Goal: Information Seeking & Learning: Learn about a topic

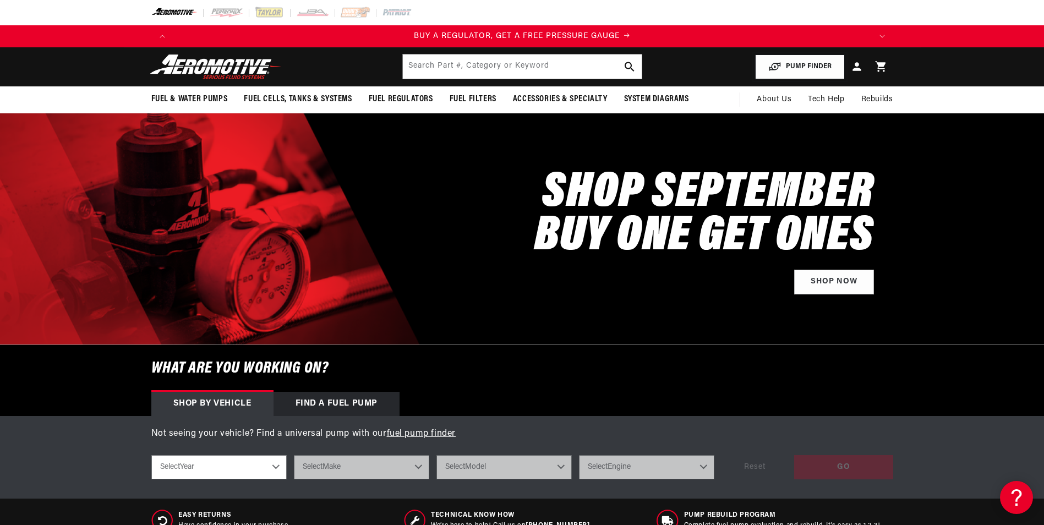
click at [763, 62] on button "PUMP FINDER" at bounding box center [800, 67] width 90 height 25
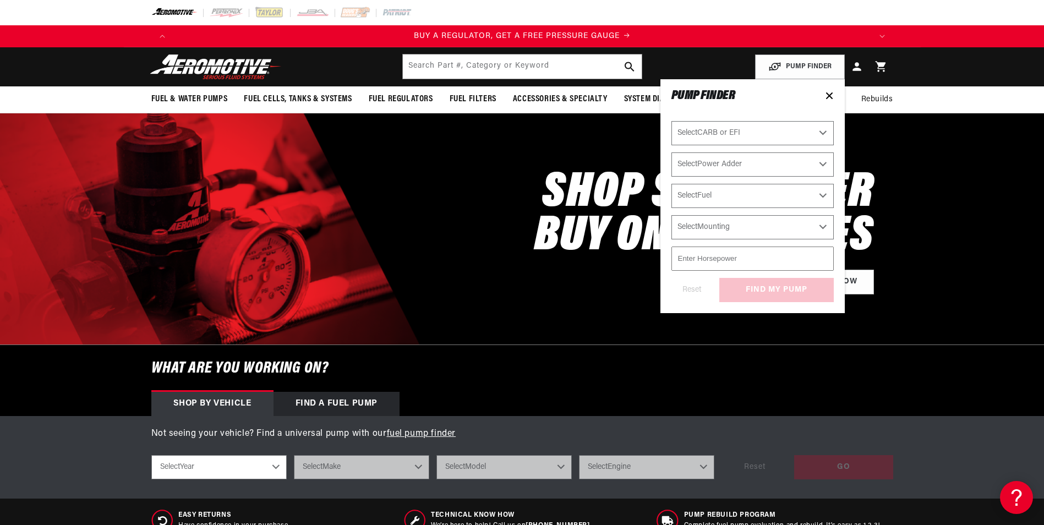
click at [738, 133] on select "Select CARB or EFI Carbureted Fuel Injected" at bounding box center [753, 133] width 162 height 24
select select "Fuel-Injected"
click at [672, 121] on select "Select CARB or EFI Carbureted Fuel Injected" at bounding box center [753, 133] width 162 height 24
select select "Fuel-Injected"
click at [732, 163] on select "Select Power Adder No - Naturally Aspirated Yes - Forced Induction" at bounding box center [753, 165] width 162 height 24
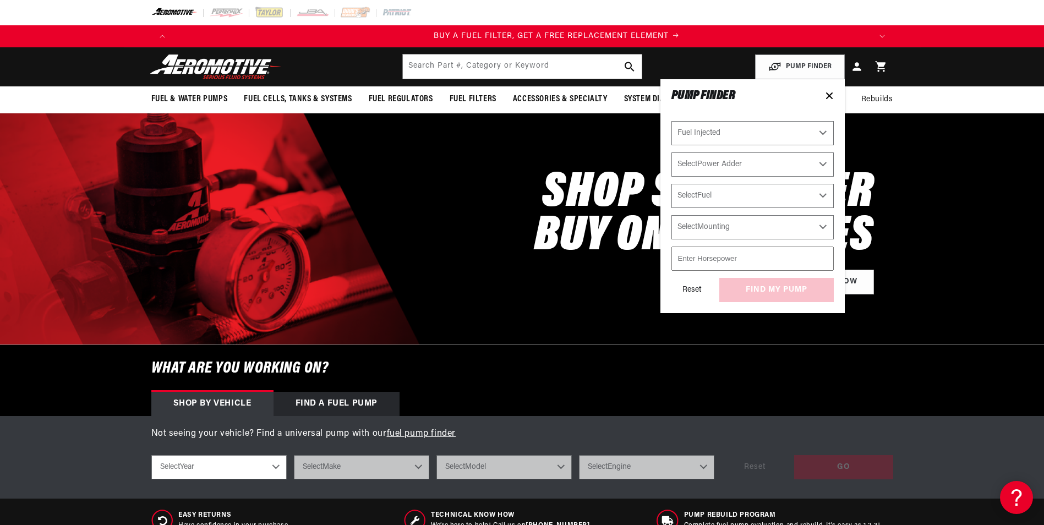
scroll to position [0, 698]
select select "No-Naturally-Aspirated"
click at [672, 153] on select "Select Power Adder No - Naturally Aspirated Yes - Forced Induction" at bounding box center [753, 165] width 162 height 24
select select "No-Naturally-Aspirated"
click at [737, 189] on select "Select Fuel E85 Gas" at bounding box center [753, 196] width 162 height 24
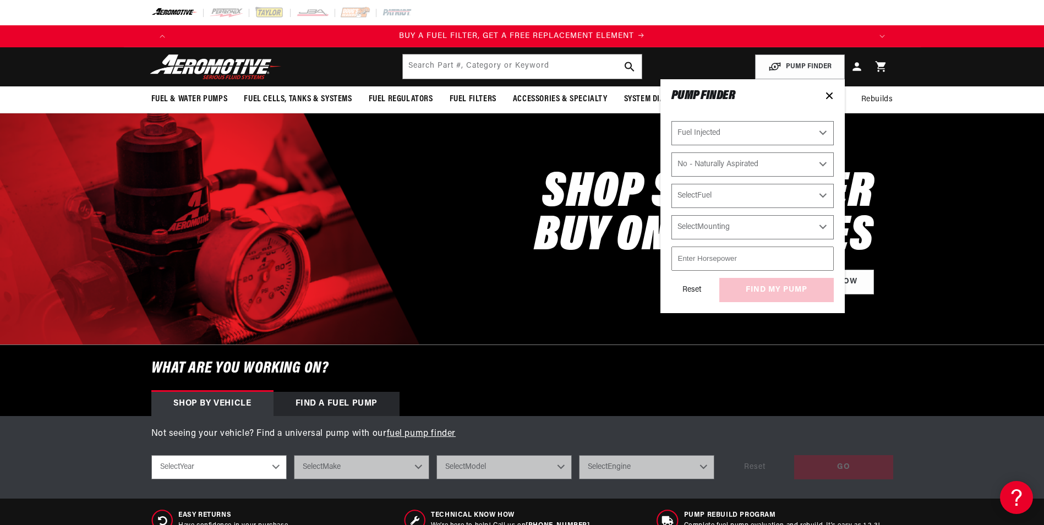
select select "Gas"
click at [672, 184] on select "Select Fuel E85 Gas" at bounding box center [753, 196] width 162 height 24
select select "Gas"
click at [726, 230] on select "Select Mounting External In-Tank" at bounding box center [753, 227] width 162 height 24
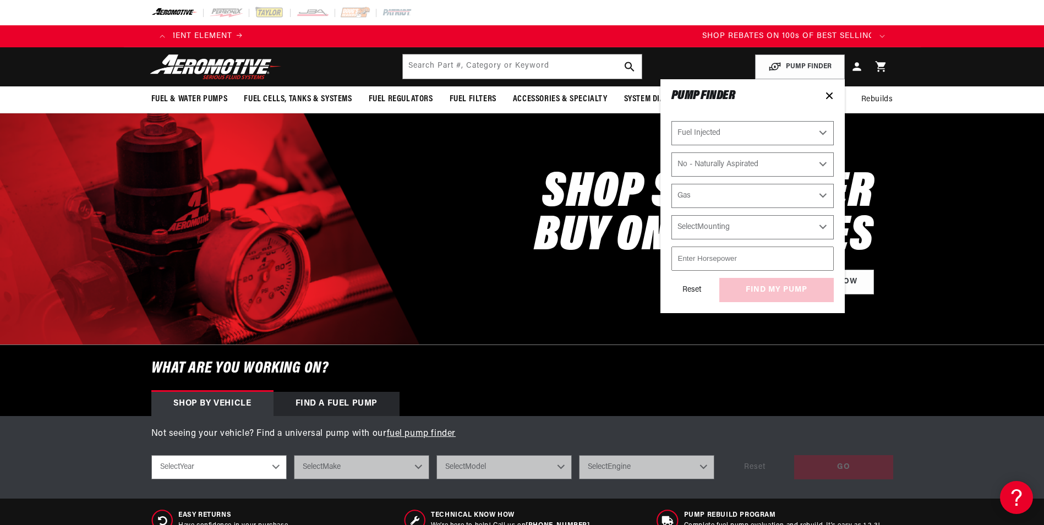
select select "In-Tank"
click at [672, 215] on select "Select Mounting External In-Tank" at bounding box center [753, 227] width 162 height 24
select select "In-Tank"
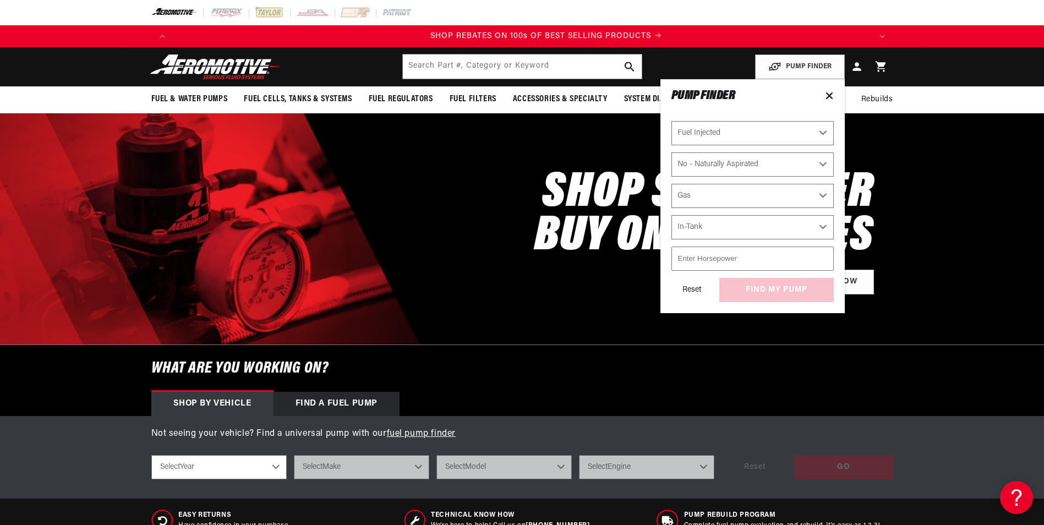
scroll to position [0, 1396]
click at [725, 262] on input "number" at bounding box center [753, 259] width 162 height 24
type input "600"
click at [785, 288] on div "Reset find my pump" at bounding box center [753, 290] width 162 height 24
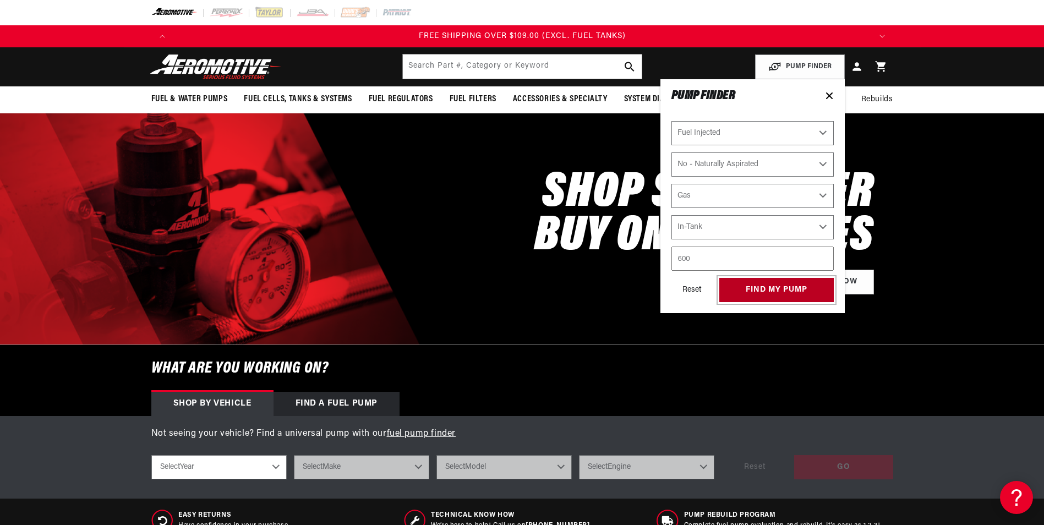
click at [767, 291] on button "find my pump" at bounding box center [777, 290] width 115 height 25
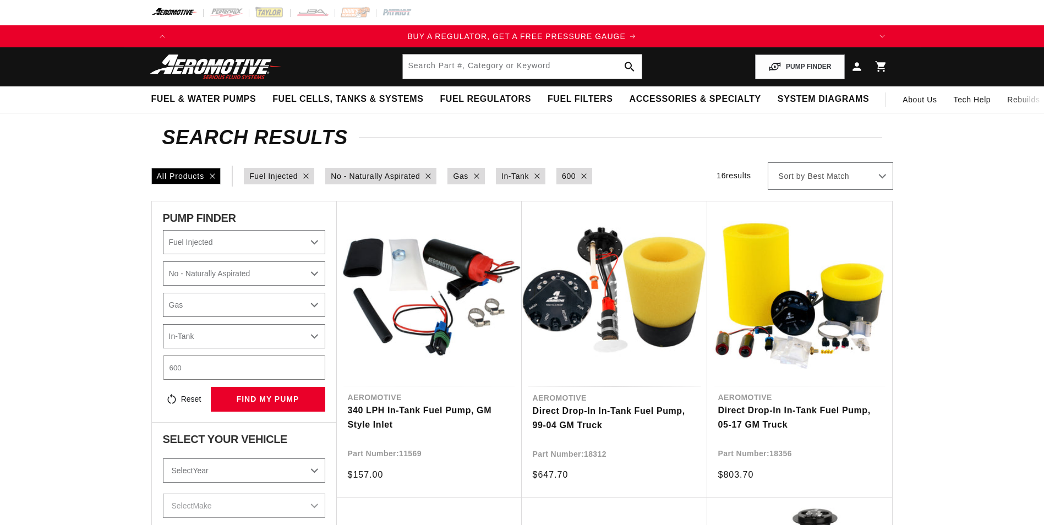
select select "Fuel-Injected"
select select "No-Naturally-Aspirated"
select select "Gas"
select select "In-Tank"
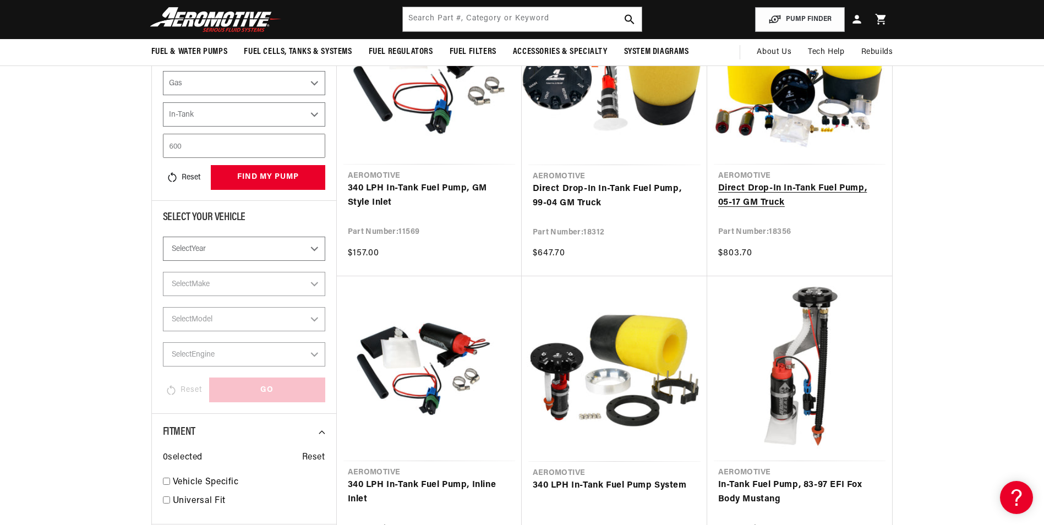
scroll to position [220, 0]
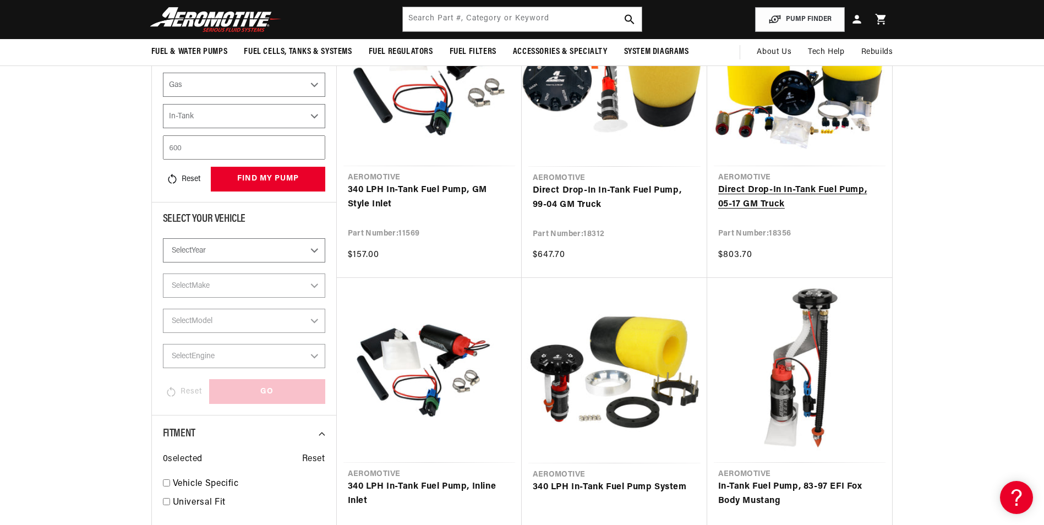
click at [774, 193] on link "Direct Drop-In In-Tank Fuel Pump, 05-17 GM Truck" at bounding box center [799, 197] width 163 height 28
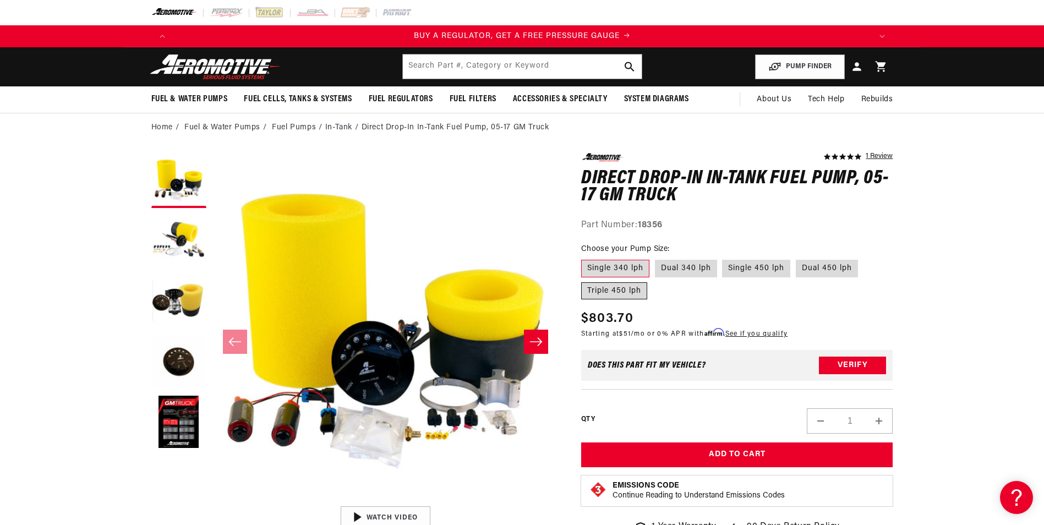
click at [636, 292] on label "Triple 450 lph" at bounding box center [614, 291] width 66 height 18
click at [864, 258] on input "Triple 450 lph" at bounding box center [864, 258] width 1 height 1
radio input "true"
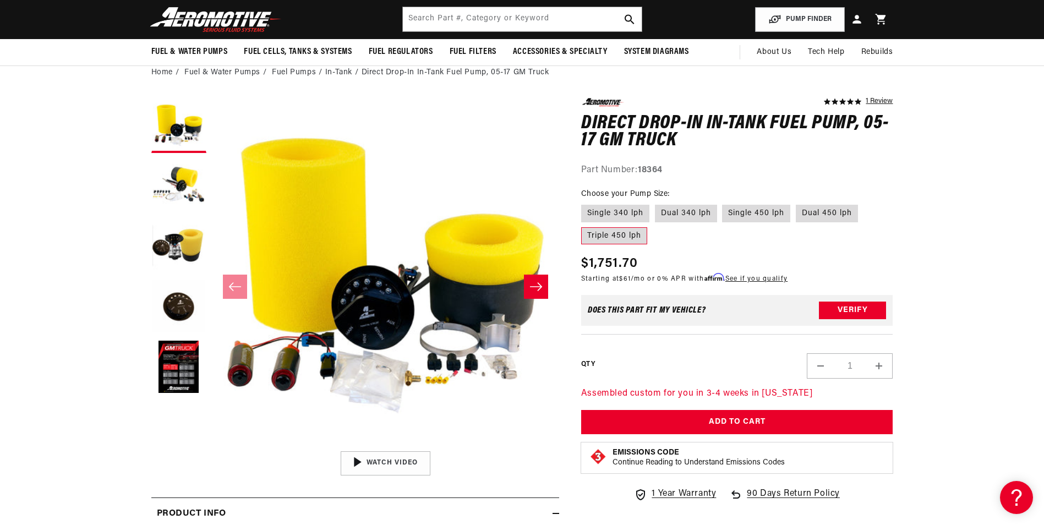
click at [533, 288] on icon "Slide right" at bounding box center [536, 286] width 13 height 11
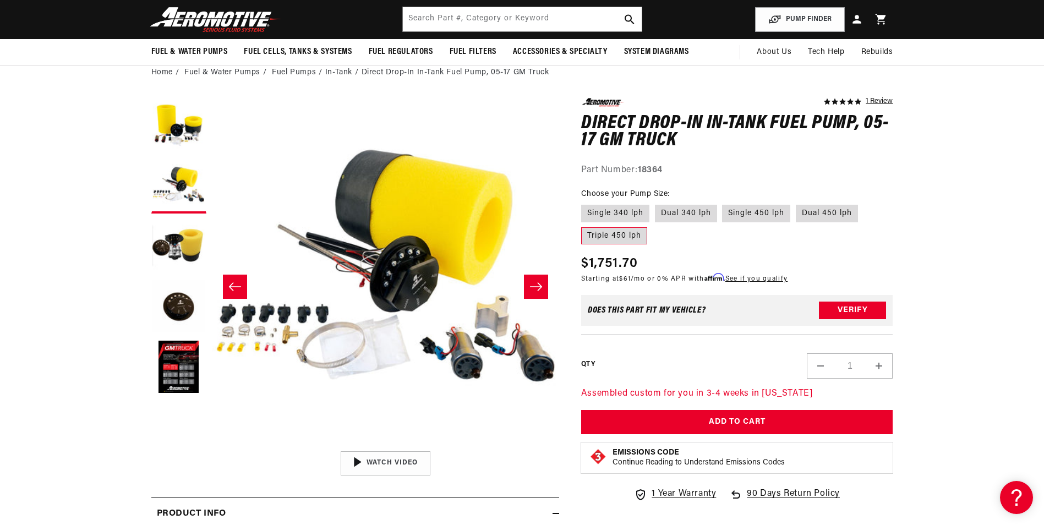
click at [533, 288] on icon "Slide right" at bounding box center [536, 286] width 13 height 11
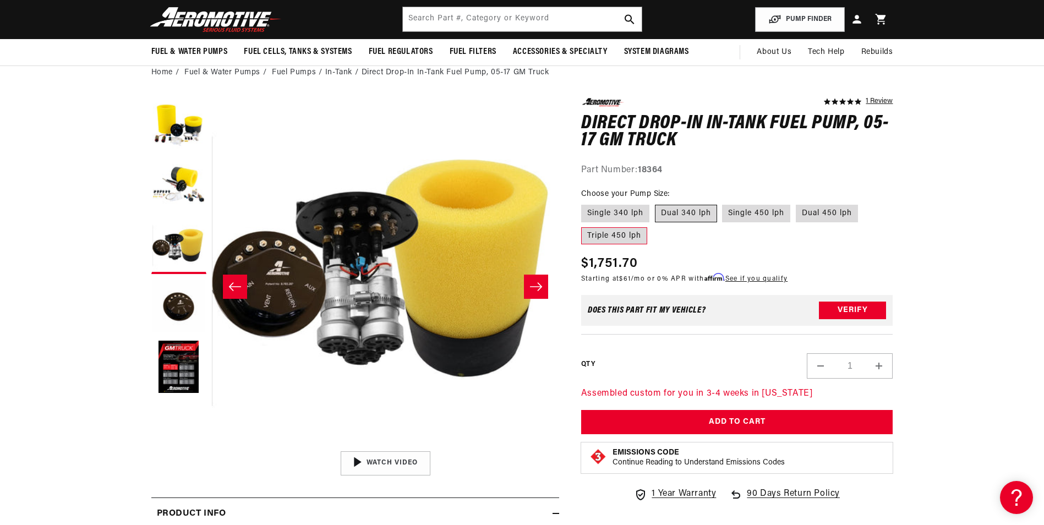
click at [682, 216] on label "Dual 340 lph" at bounding box center [686, 214] width 62 height 18
click at [656, 203] on input "Dual 340 lph" at bounding box center [655, 203] width 1 height 1
radio input "true"
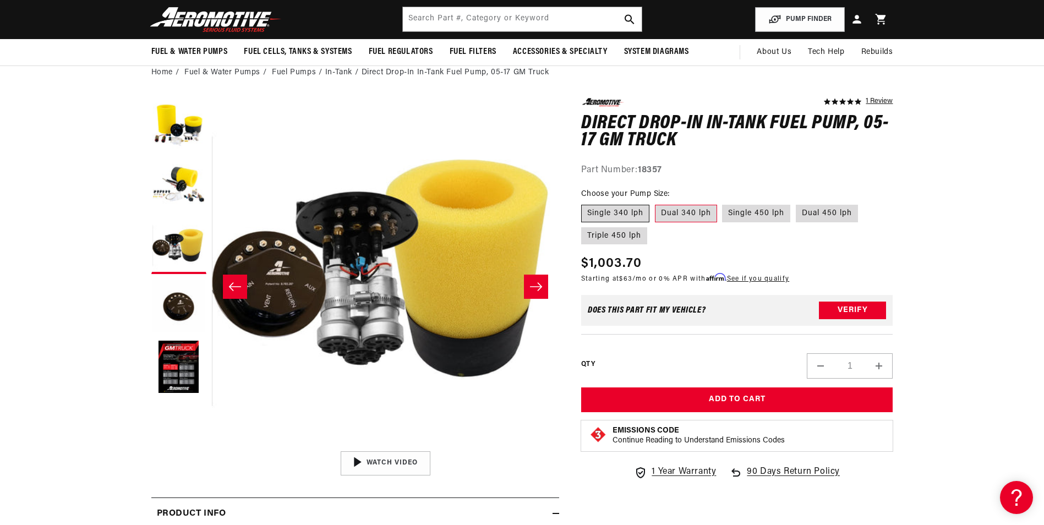
click at [597, 213] on label "Single 340 lph" at bounding box center [615, 214] width 68 height 18
click at [585, 203] on input "Single 340 lph" at bounding box center [584, 203] width 1 height 1
radio input "true"
click at [541, 282] on icon "Slide right" at bounding box center [536, 286] width 13 height 11
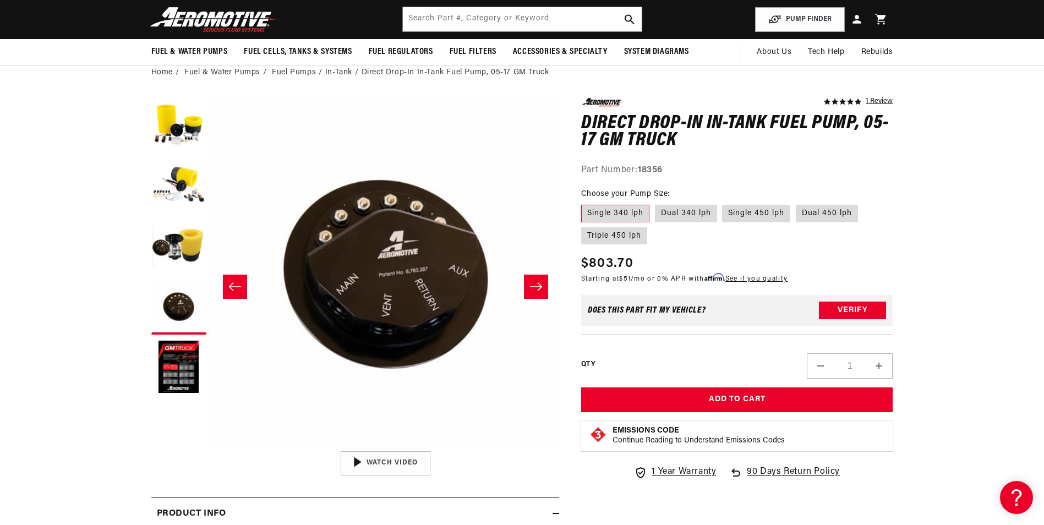
click at [541, 282] on icon "Slide right" at bounding box center [536, 286] width 13 height 11
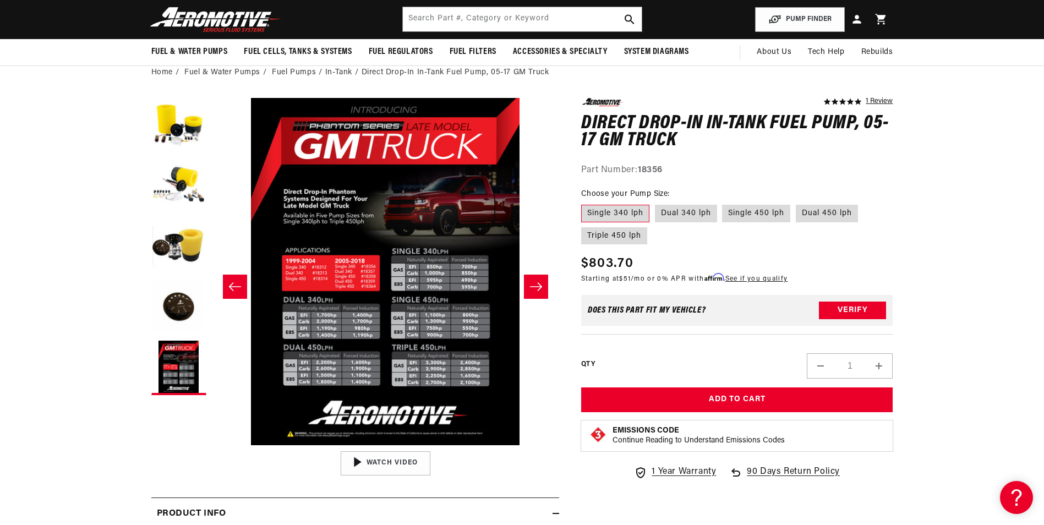
scroll to position [0, 1396]
click at [533, 287] on icon "Slide right" at bounding box center [536, 286] width 13 height 11
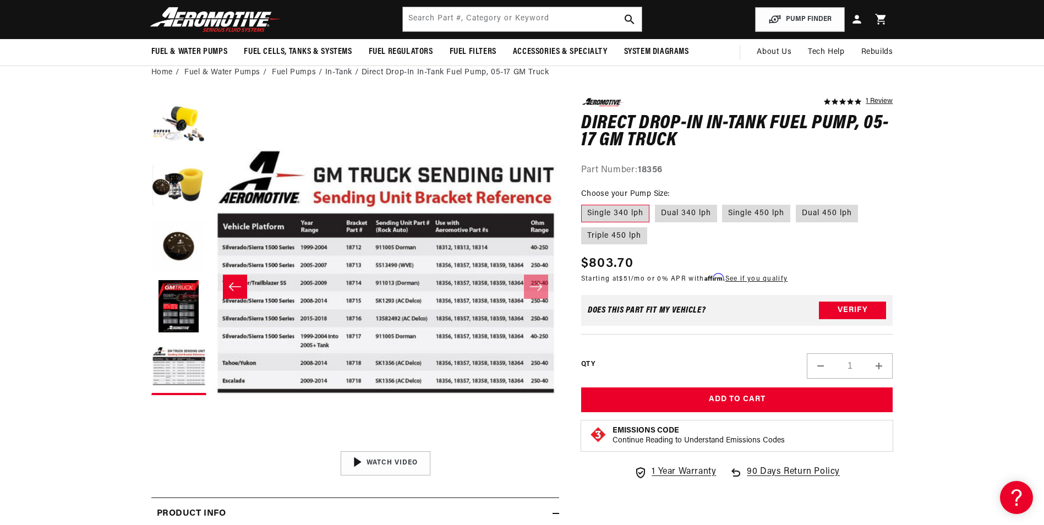
scroll to position [0, 698]
click at [827, 308] on button "Verify" at bounding box center [852, 311] width 67 height 18
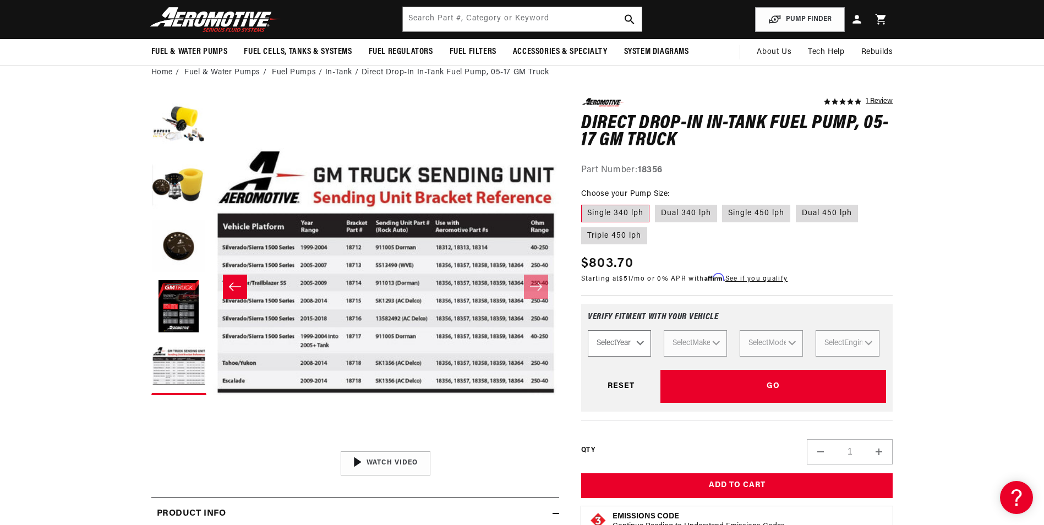
click at [615, 346] on select "Select Year 2023 2022 2021 2020 2019 2018 2017 2016 2015 2014 2013 2012 2011 20…" at bounding box center [619, 343] width 63 height 26
select select "2008"
click at [588, 330] on select "Select Year 2023 2022 2021 2020 2019 2018 2017 2016 2015 2014 2013 2012 2011 20…" at bounding box center [619, 343] width 63 height 26
select select "2008"
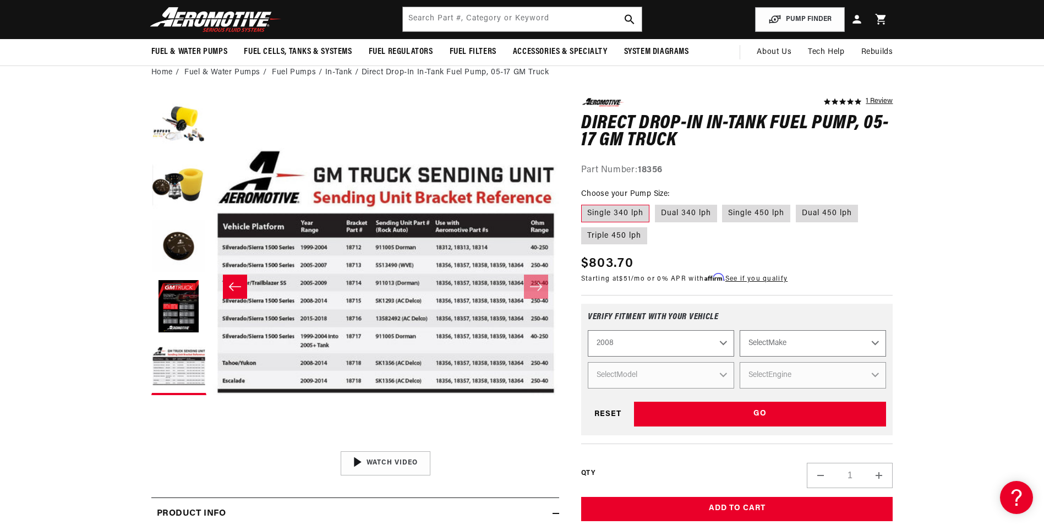
click at [748, 343] on select "Select Make Chevrolet Chrysler Dodge Ford GMC Subaru" at bounding box center [813, 343] width 146 height 26
select select "Chevrolet"
click at [740, 330] on select "Select Make Chevrolet Chrysler Dodge Ford GMC Subaru" at bounding box center [813, 343] width 146 height 26
select select "Chevrolet"
click at [672, 364] on select "Select Model Corvette Silverado 1500 Silverado 2500 HD" at bounding box center [661, 375] width 146 height 26
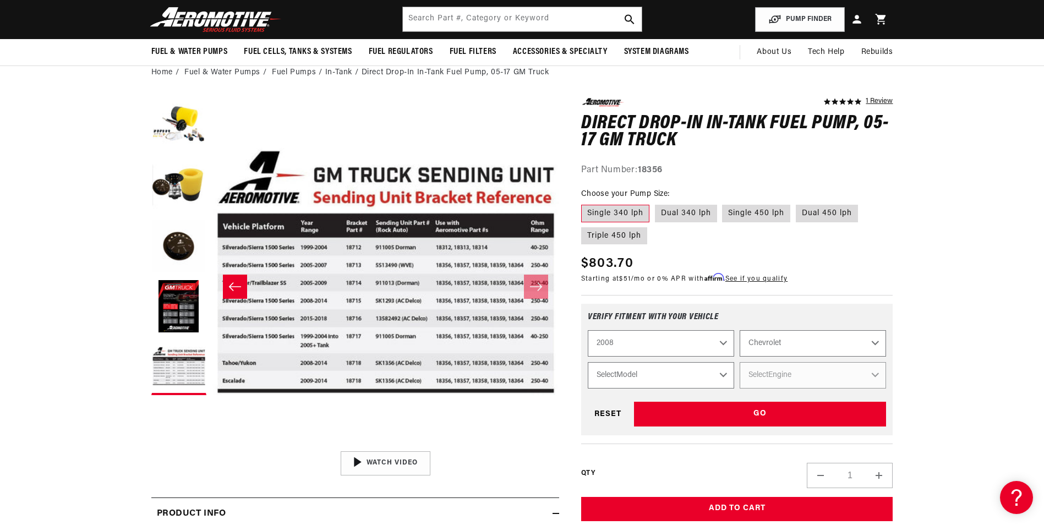
select select "Silverado-1500"
click at [588, 362] on select "Select Model Corvette Silverado 1500 Silverado 2500 HD" at bounding box center [661, 375] width 146 height 26
select select "Silverado-1500"
click at [761, 371] on select "Select Engine 4.8L 5.3L 6.0L" at bounding box center [813, 375] width 146 height 26
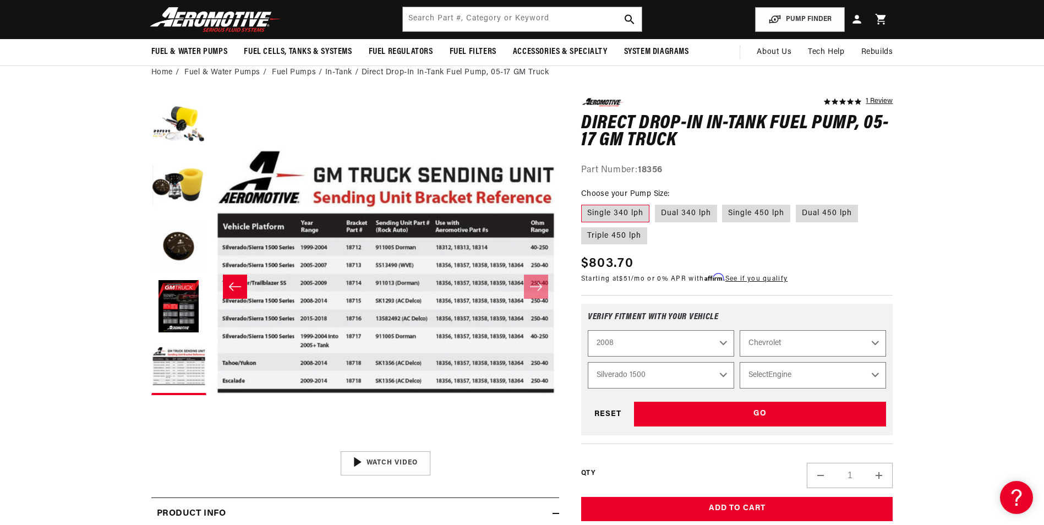
select select "5.3L"
click at [740, 362] on select "Select Engine 4.8L 5.3L 6.0L" at bounding box center [813, 375] width 146 height 26
select select "Engine"
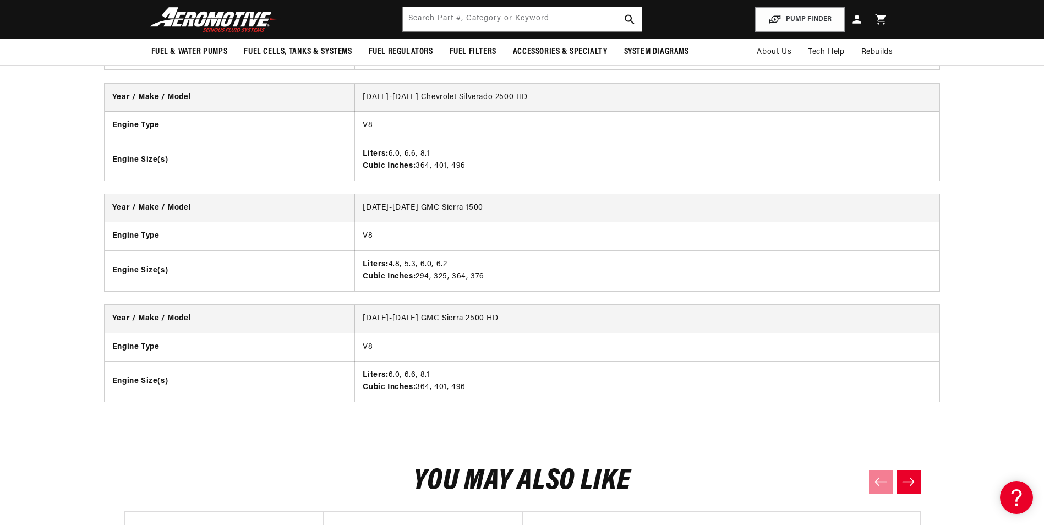
scroll to position [1927, 0]
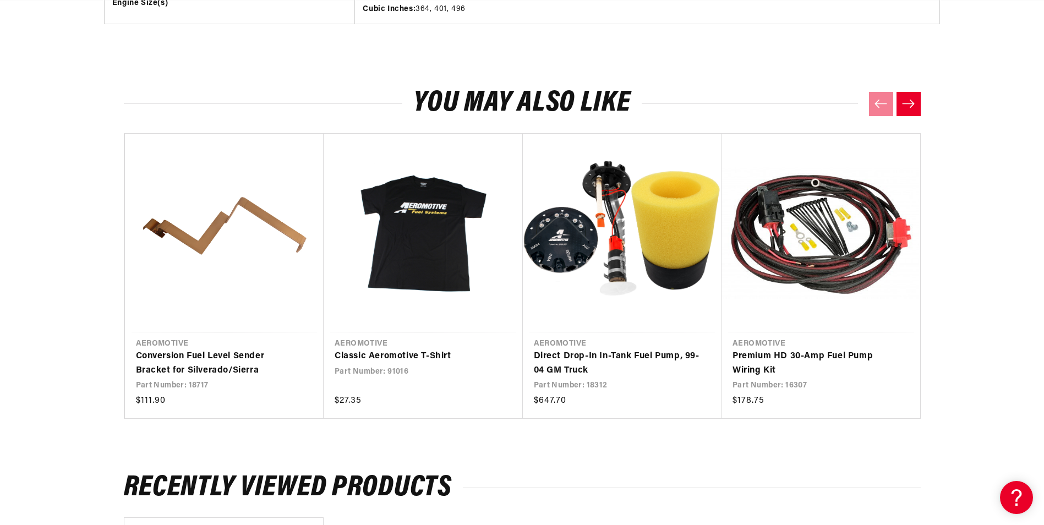
click at [909, 102] on icon "Next slide" at bounding box center [909, 103] width 14 height 9
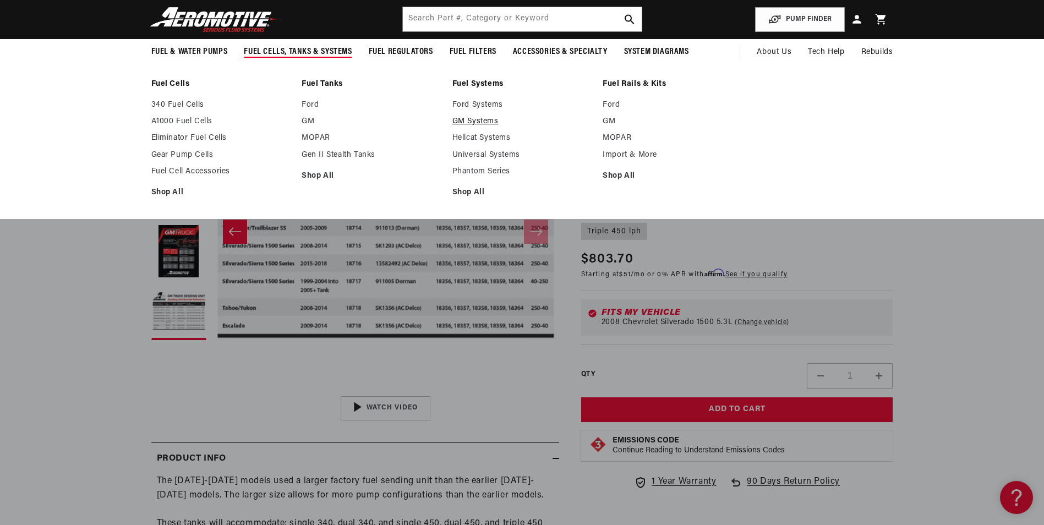
click at [475, 118] on link "GM Systems" at bounding box center [523, 122] width 140 height 10
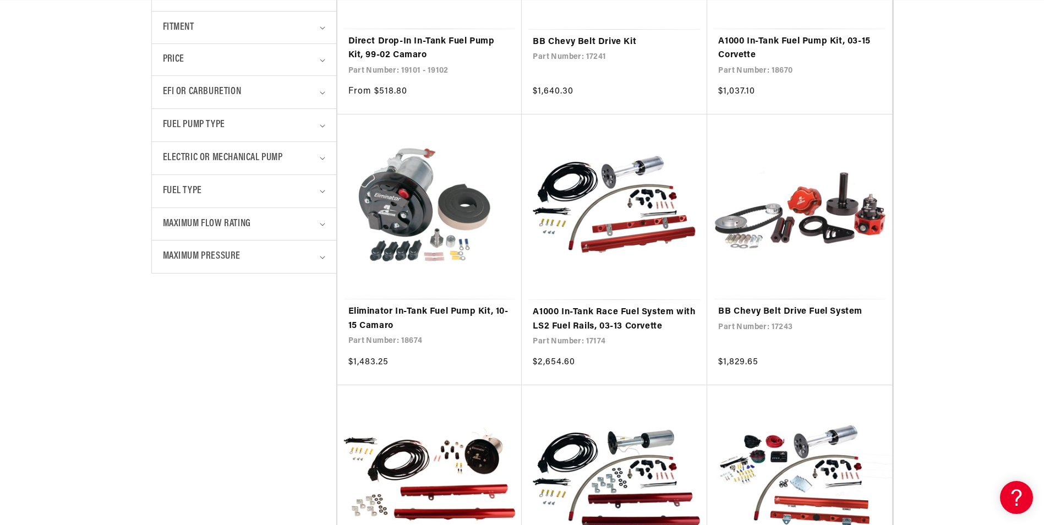
scroll to position [440, 0]
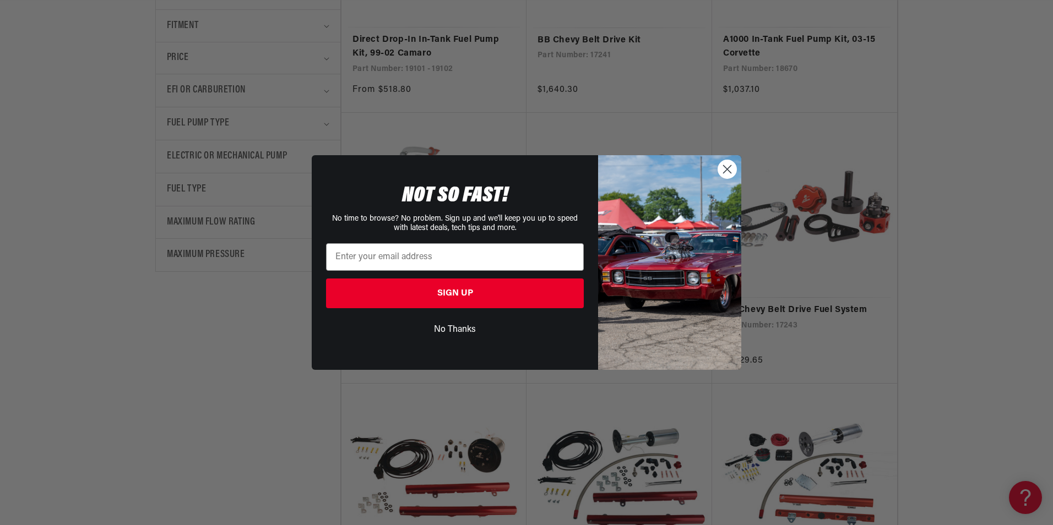
click at [727, 173] on circle "Close dialog" at bounding box center [727, 169] width 18 height 18
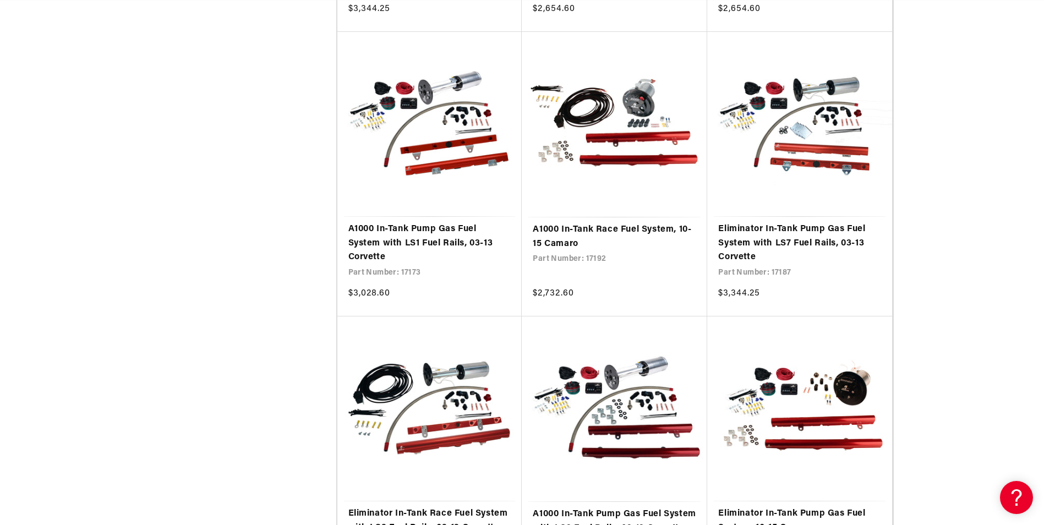
scroll to position [1652, 0]
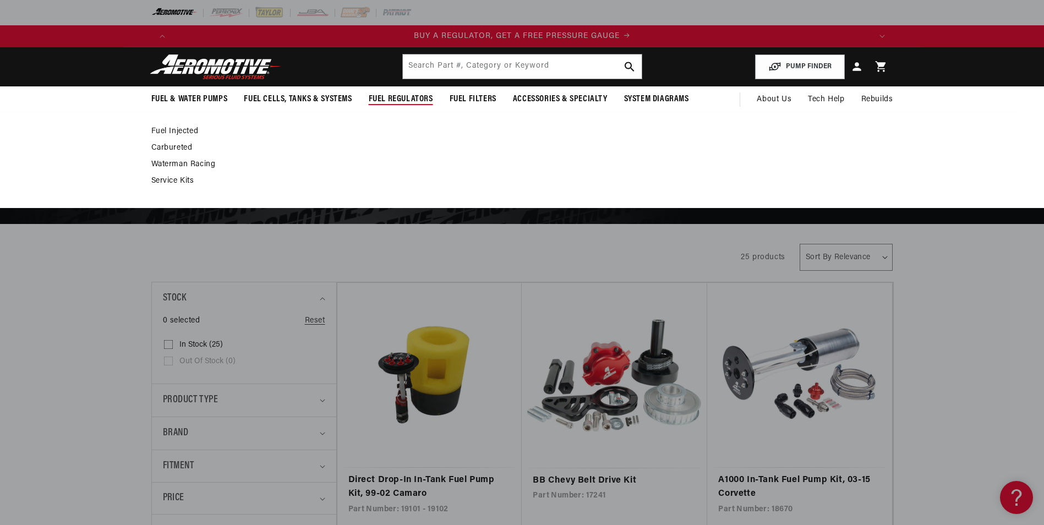
click at [172, 128] on link "Fuel Injected" at bounding box center [516, 132] width 731 height 10
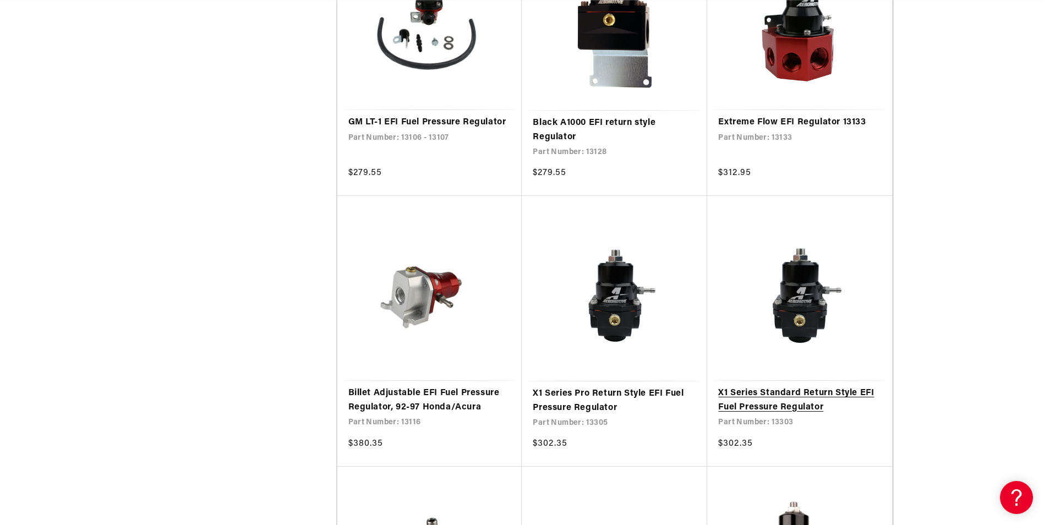
scroll to position [0, 1396]
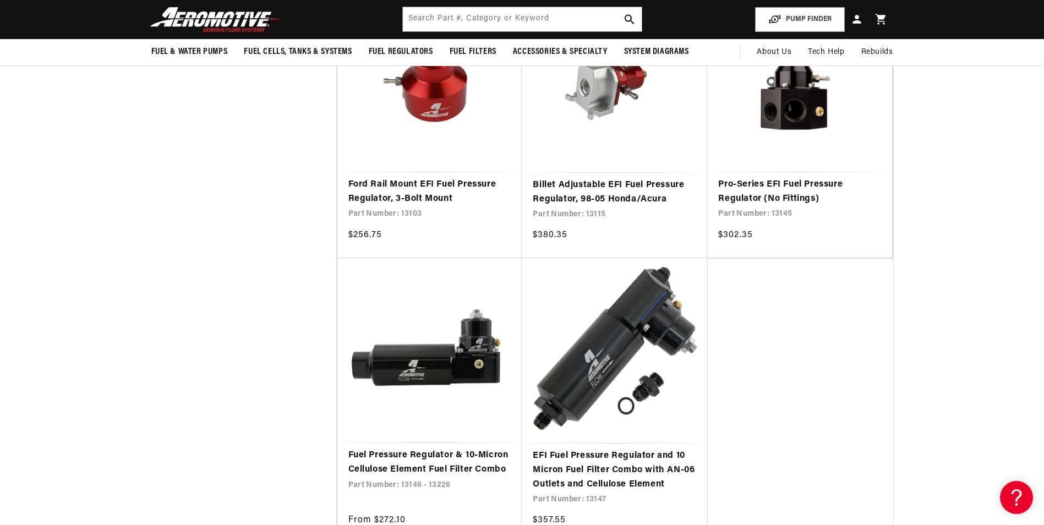
drag, startPoint x: 940, startPoint y: 380, endPoint x: 909, endPoint y: 332, distance: 57.0
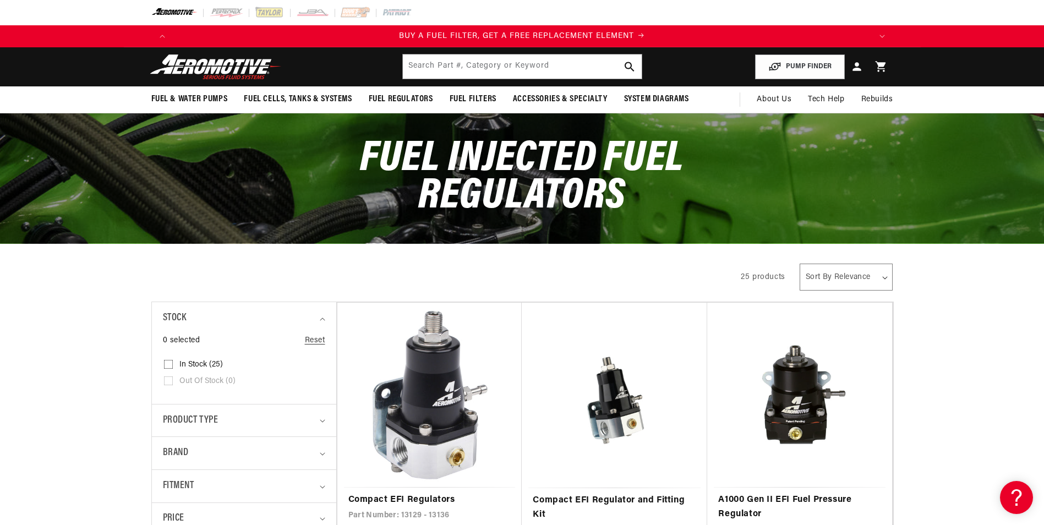
drag, startPoint x: 902, startPoint y: 394, endPoint x: 911, endPoint y: 284, distance: 110.0
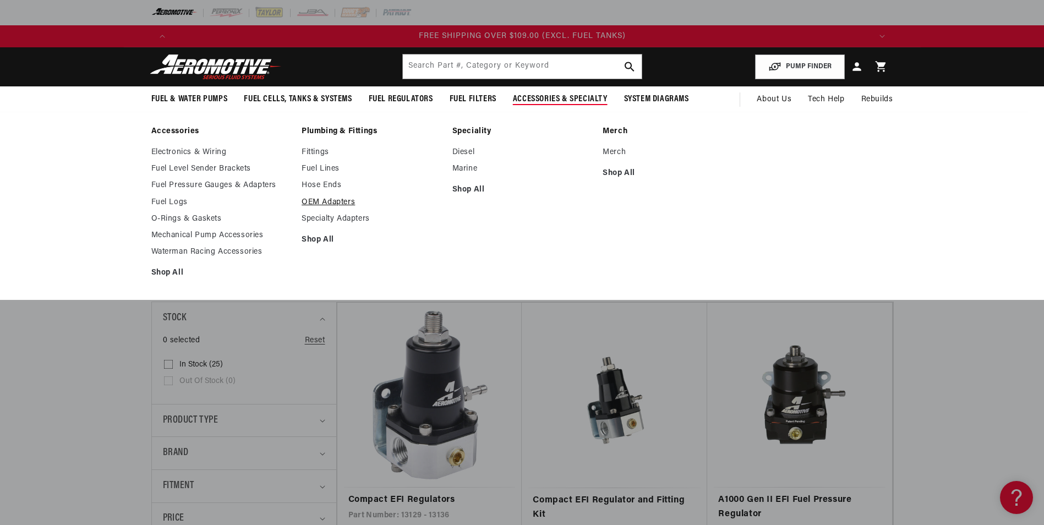
click at [322, 200] on link "OEM Adapters" at bounding box center [372, 203] width 140 height 10
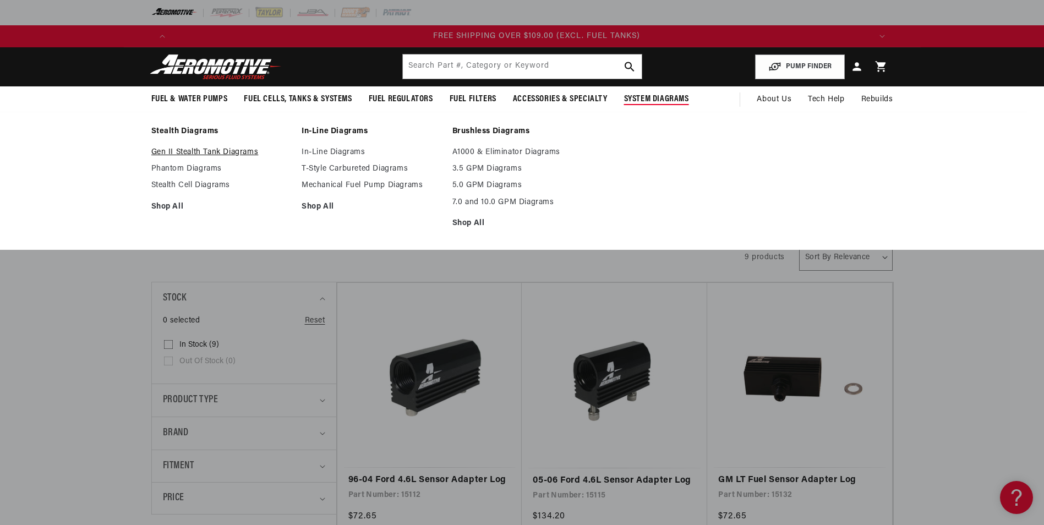
scroll to position [0, 2094]
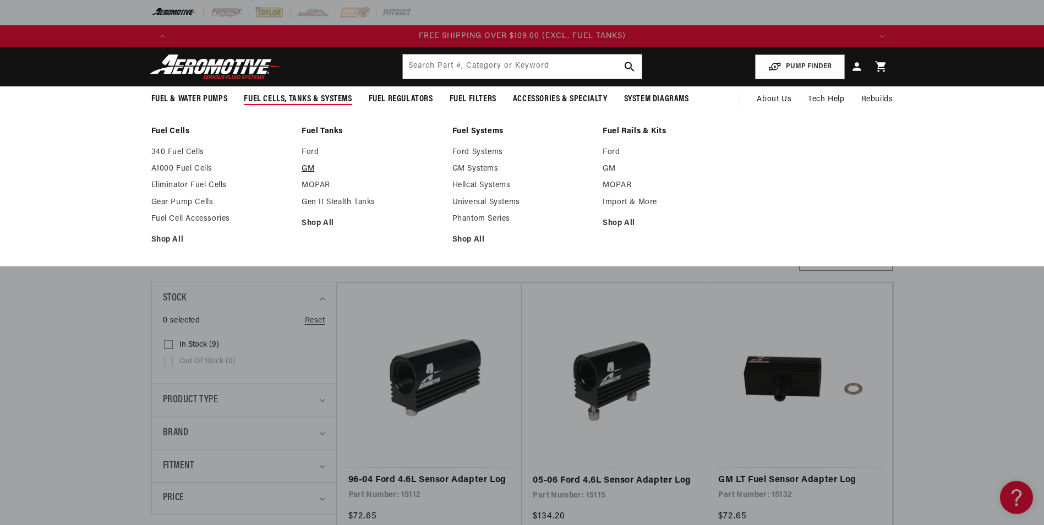
click at [308, 170] on link "GM" at bounding box center [372, 169] width 140 height 10
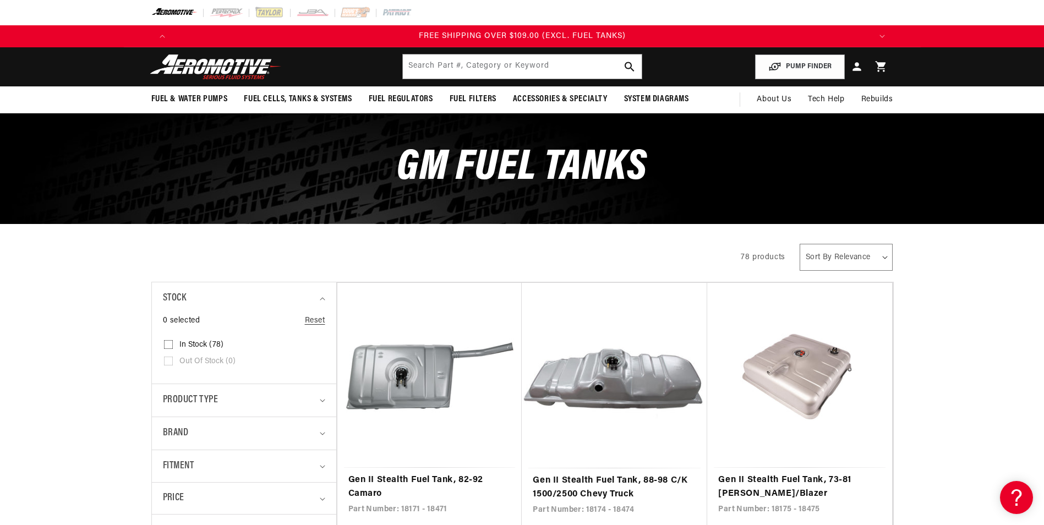
drag, startPoint x: 917, startPoint y: 366, endPoint x: 905, endPoint y: 161, distance: 204.6
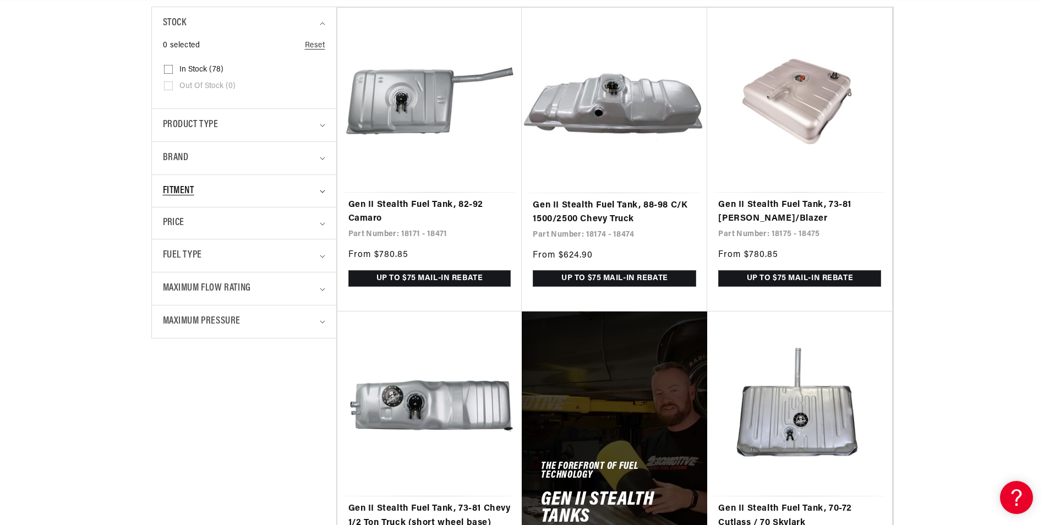
click at [187, 186] on span "Fitment" at bounding box center [178, 191] width 31 height 16
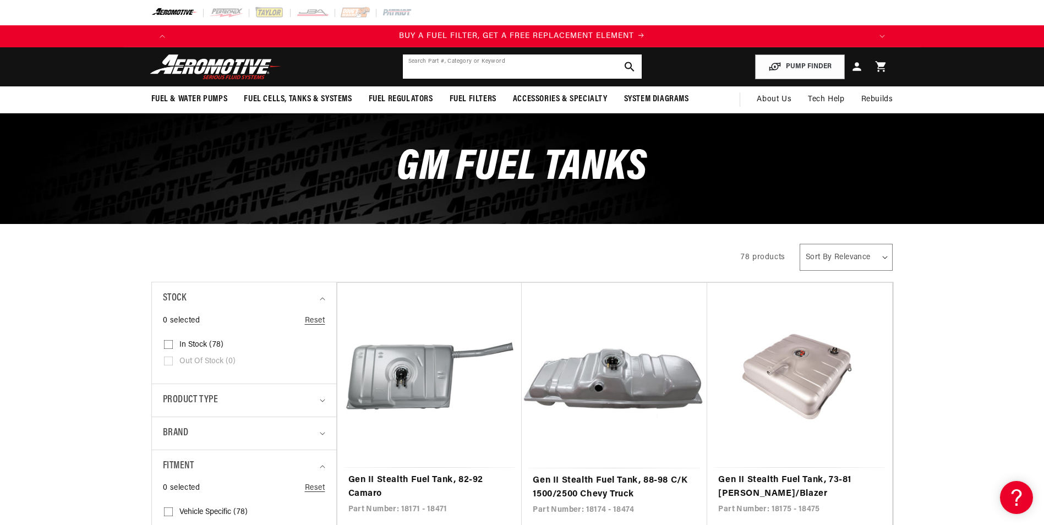
click at [500, 63] on input "text" at bounding box center [522, 67] width 239 height 24
type input "s10"
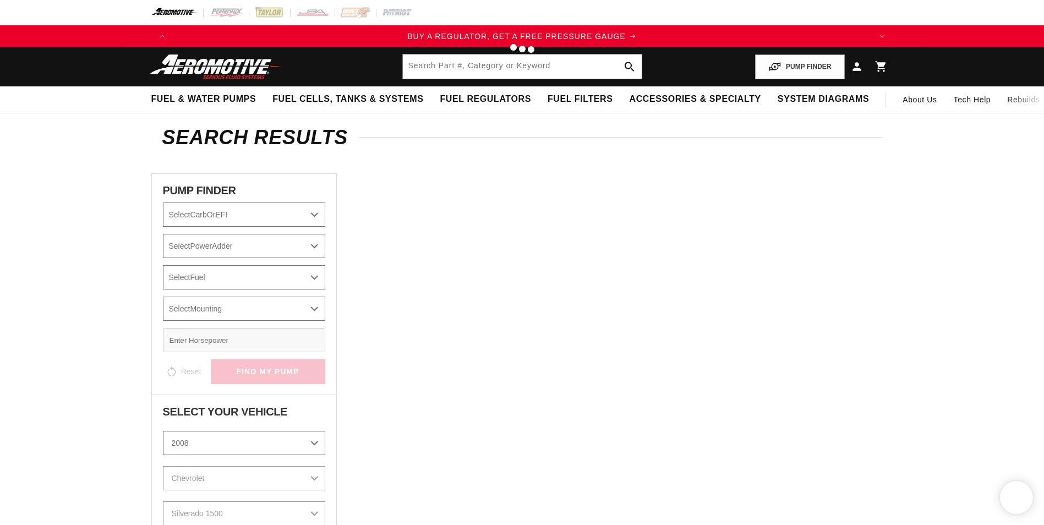
type input "s10"
select select "2008"
select select "Silverado-1500"
select select "5.3L"
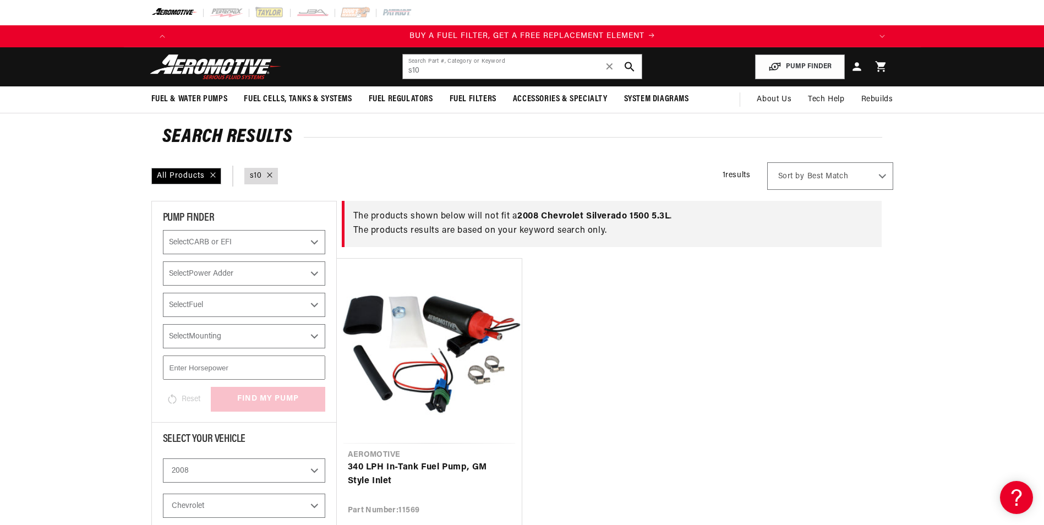
scroll to position [0, 698]
click at [244, 248] on select "Select CARB or EFI Carbureted Fuel Injected" at bounding box center [244, 242] width 162 height 24
select select "Fuel-Injected"
click at [163, 230] on select "Select CARB or EFI Carbureted Fuel Injected" at bounding box center [244, 242] width 162 height 24
select select "CarbOrEFI"
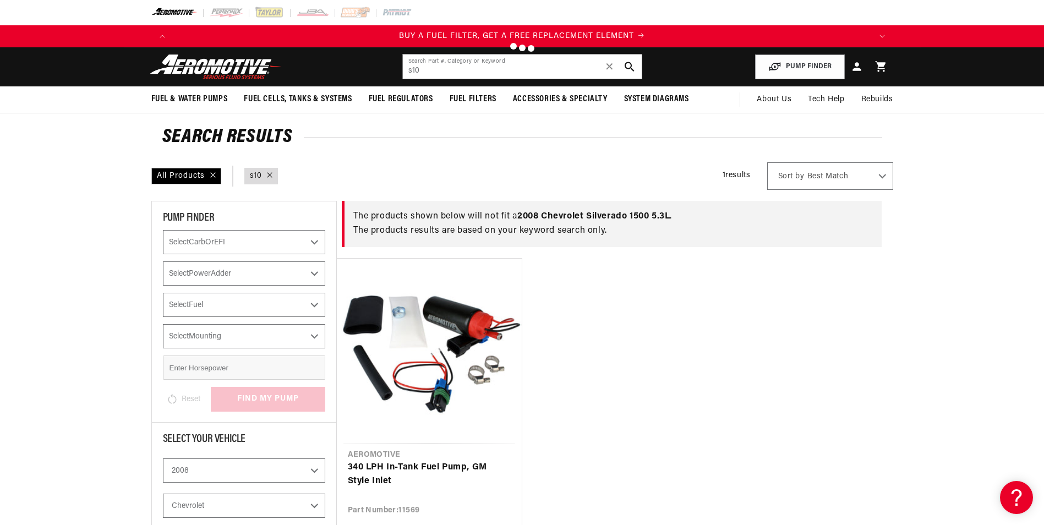
checkbox input "true"
select select "Fuel-Injected"
click at [237, 271] on select "Select Power Adder No - Naturally Aspirated Yes - Forced Induction" at bounding box center [244, 274] width 162 height 24
select select "No-Naturally-Aspirated"
click at [163, 262] on select "Select Power Adder No - Naturally Aspirated Yes - Forced Induction" at bounding box center [244, 274] width 162 height 24
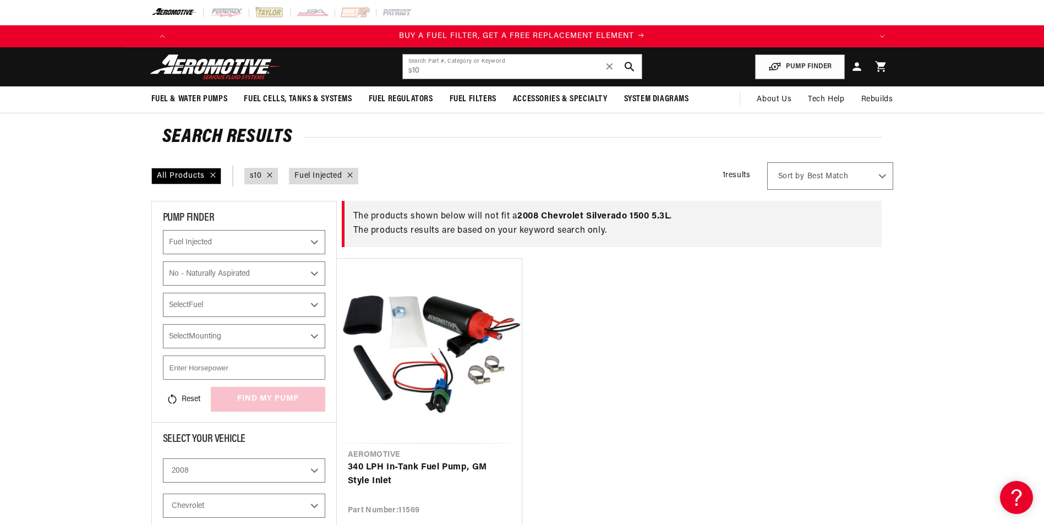
checkbox input "true"
select select "Fuel-Injected"
select select "No-Naturally-Aspirated"
click at [231, 302] on select "Select Fuel E85 Gas" at bounding box center [244, 305] width 162 height 24
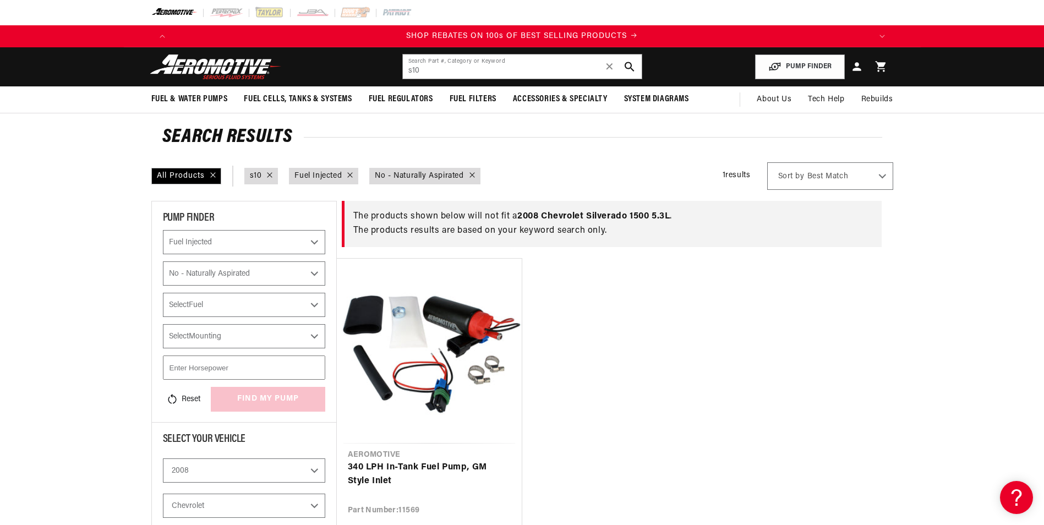
select select "Gas"
click at [163, 293] on select "Select Fuel E85 Gas" at bounding box center [244, 305] width 162 height 24
checkbox input "true"
select select "Fuel-Injected"
select select "No-Naturally-Aspirated"
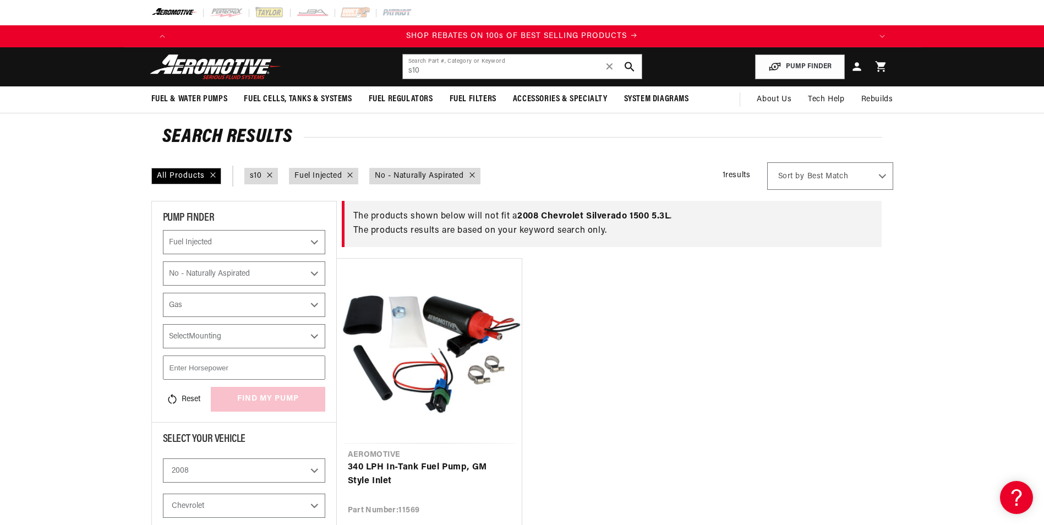
select select "Gas"
click at [230, 344] on select "Select Mounting In-Tank" at bounding box center [244, 336] width 162 height 24
select select "In-Tank"
click at [163, 324] on select "Select Mounting In-Tank" at bounding box center [244, 336] width 162 height 24
checkbox input "true"
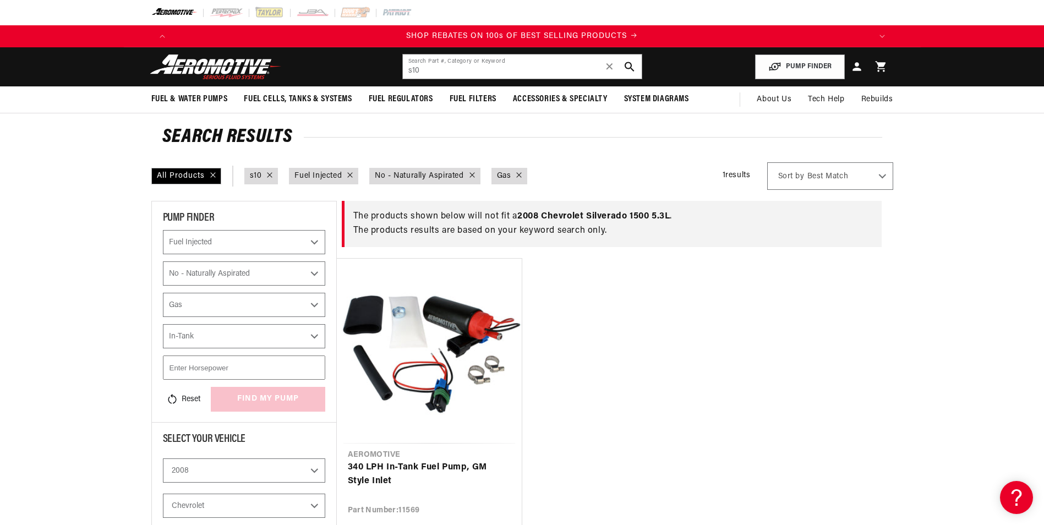
select select "Fuel-Injected"
select select "No-Naturally-Aspirated"
select select "Gas"
select select "In-Tank"
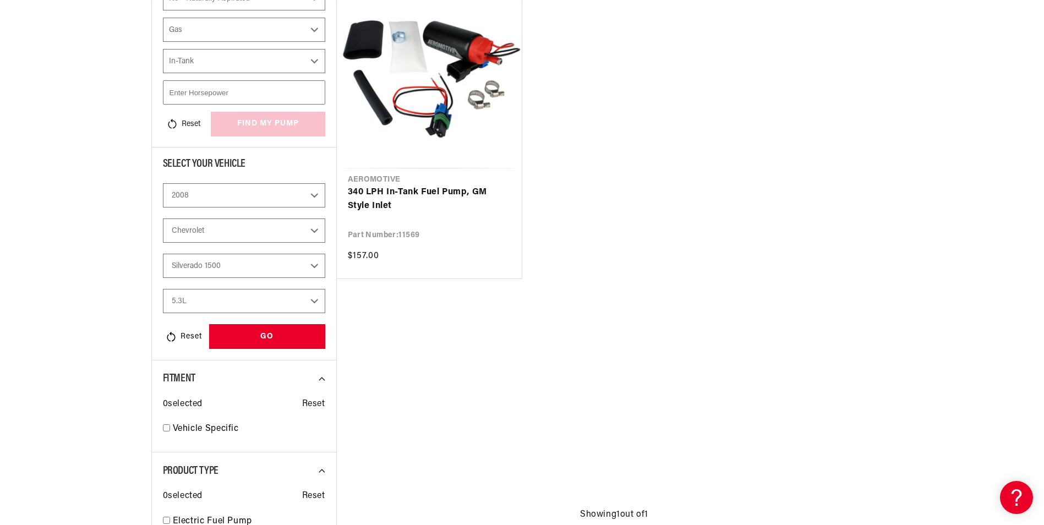
scroll to position [0, 2094]
click at [218, 198] on select "2023 2022 2021 2020 2019 2018 2017 2016 2015 2014 2013 2012 2011 2010 2009 2008…" at bounding box center [244, 195] width 162 height 24
click at [163, 183] on select "2023 2022 2021 2020 2019 2018 2017 2016 2015 2014 2013 2012 2011 2010 2009 2008…" at bounding box center [244, 195] width 162 height 24
select select "1987"
select select "Fuel-Injected"
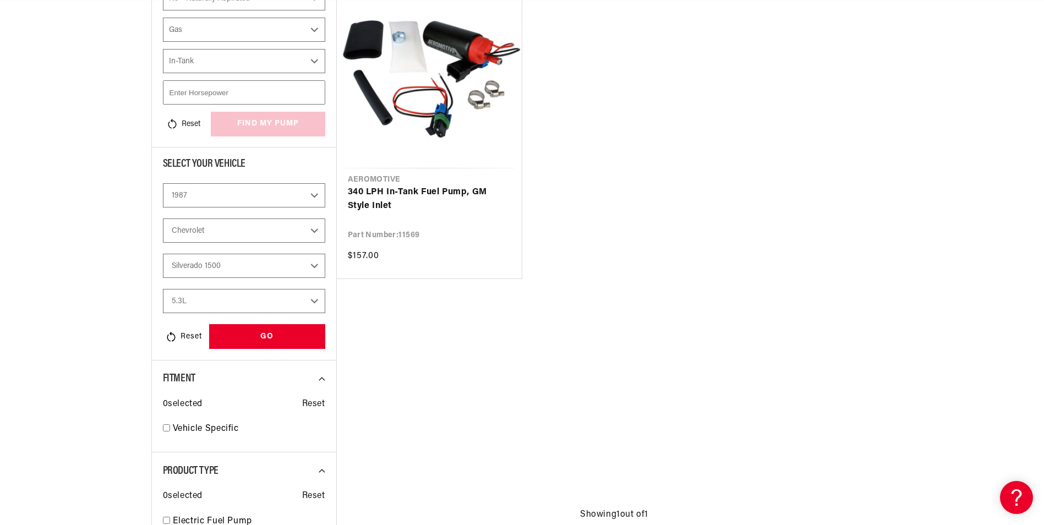
select select "No-Naturally-Aspirated"
select select "Gas"
select select "In-Tank"
select select "Model"
select select "Engine"
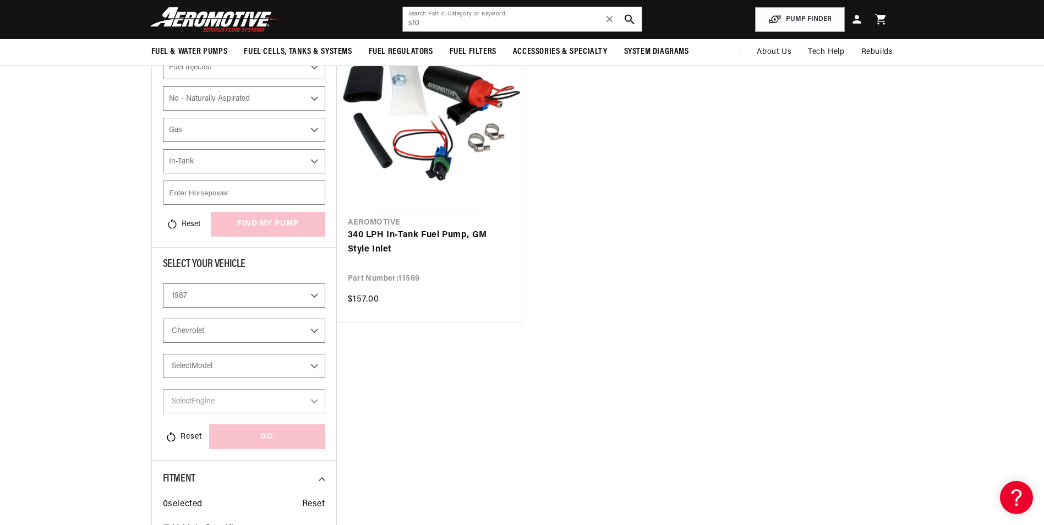
scroll to position [162, 0]
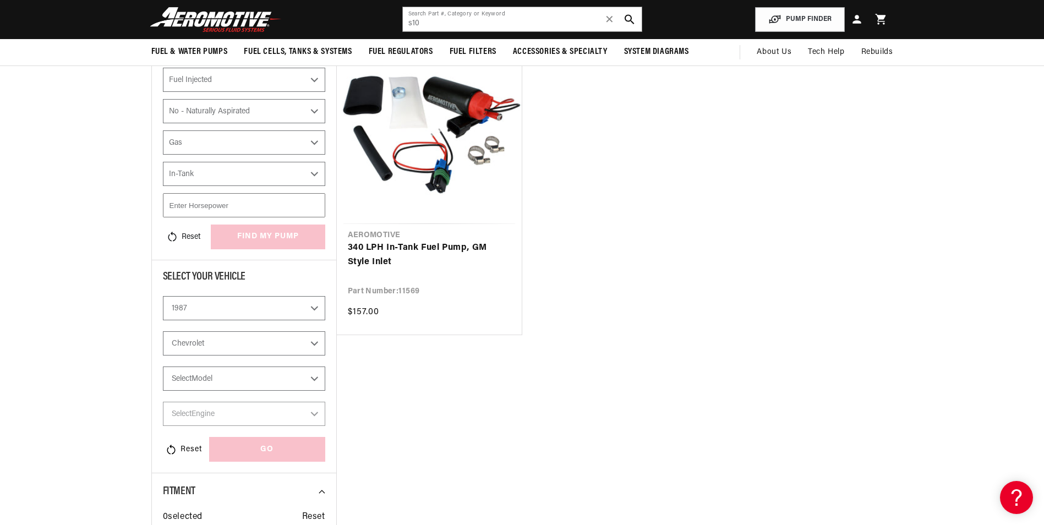
click at [207, 379] on select "Select Model Camaro Corvette Monte Carlo S10 S10 Blazer" at bounding box center [244, 379] width 162 height 24
select select "S10"
click at [163, 367] on select "Select Model Camaro Corvette Monte Carlo S10 S10 Blazer" at bounding box center [244, 379] width 162 height 24
select select "S10"
select select "Fuel-Injected"
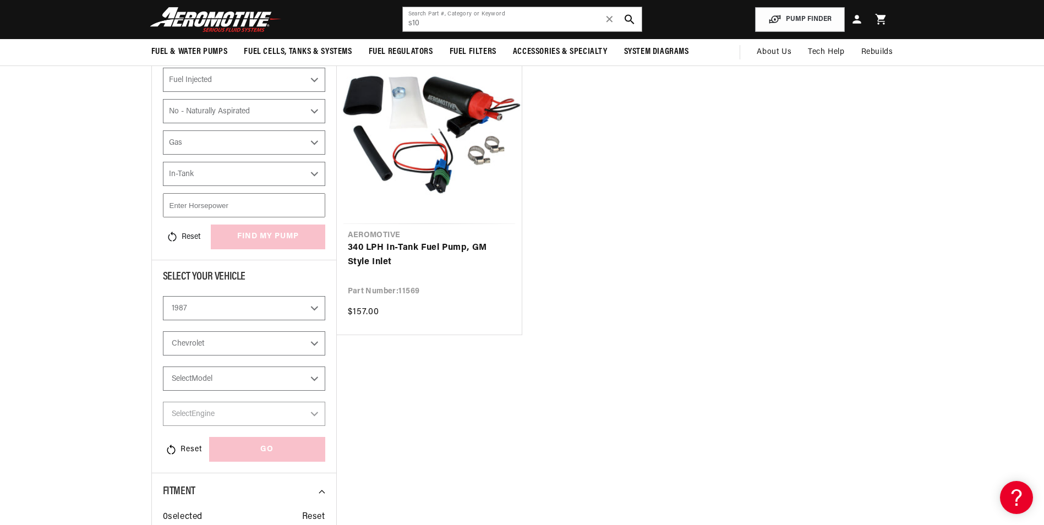
select select "No-Naturally-Aspirated"
select select "Gas"
select select "In-Tank"
click at [204, 418] on select "Select Engine 2.5L 2.8L" at bounding box center [244, 414] width 162 height 24
select select "2.8L"
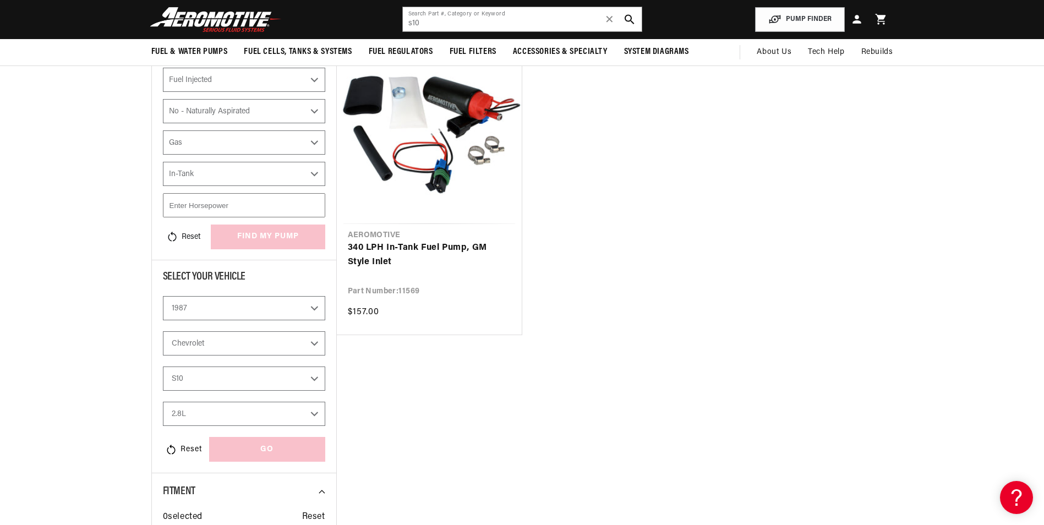
click at [163, 402] on select "Select Engine 2.5L 2.8L" at bounding box center [244, 414] width 162 height 24
select select "2.8L"
select select "Fuel-Injected"
select select "No-Naturally-Aspirated"
select select "Gas"
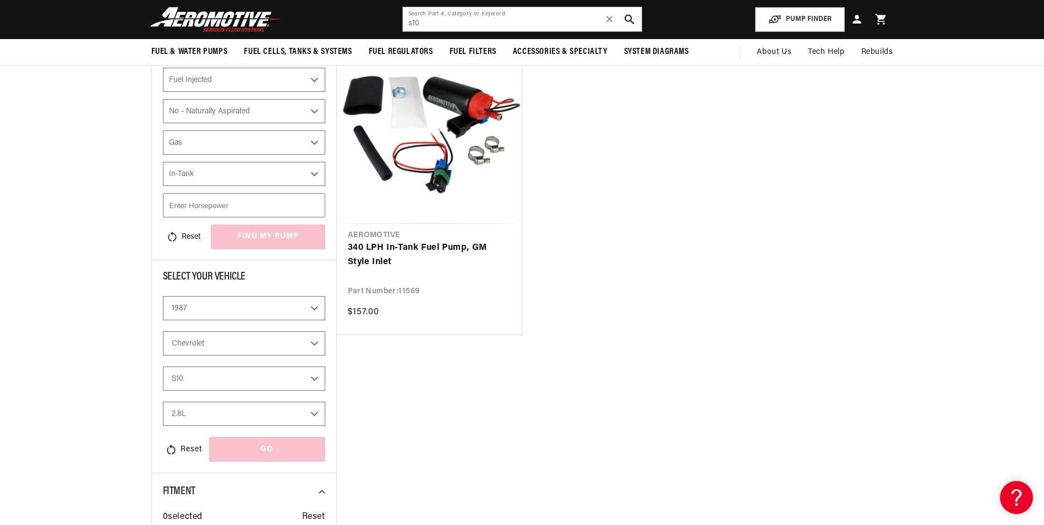
select select "In-Tank"
click at [226, 450] on div "GO" at bounding box center [267, 449] width 116 height 25
select select "Fuel-Injected"
select select "No-Naturally-Aspirated"
select select "Gas"
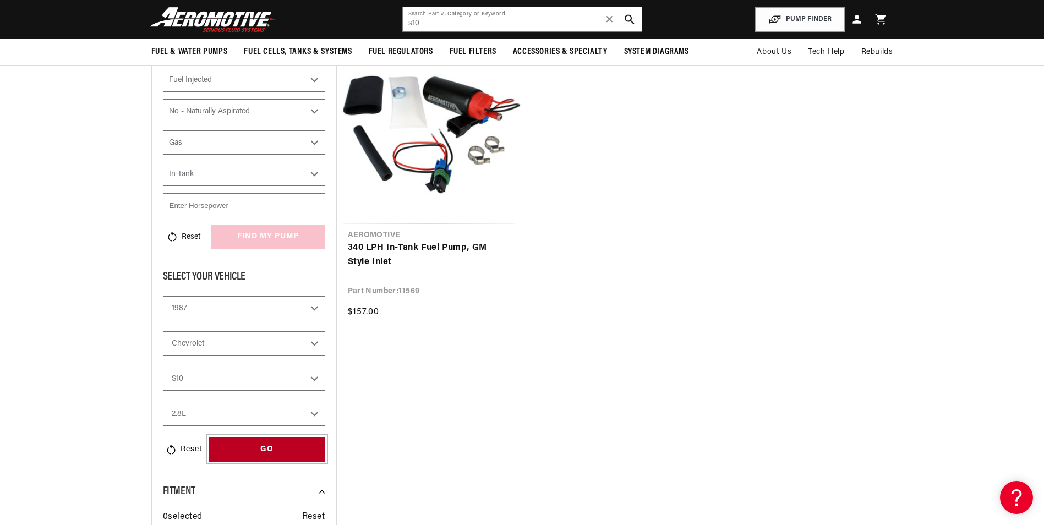
select select "In-Tank"
click at [315, 449] on div "GO" at bounding box center [267, 449] width 116 height 25
select select "Fuel-Injected"
select select "No-Naturally-Aspirated"
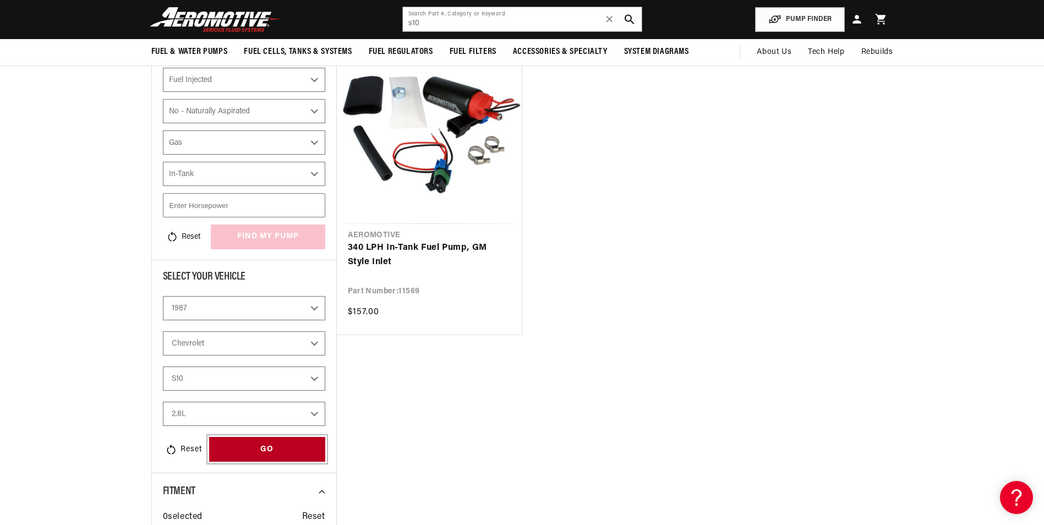
select select "Gas"
select select "In-Tank"
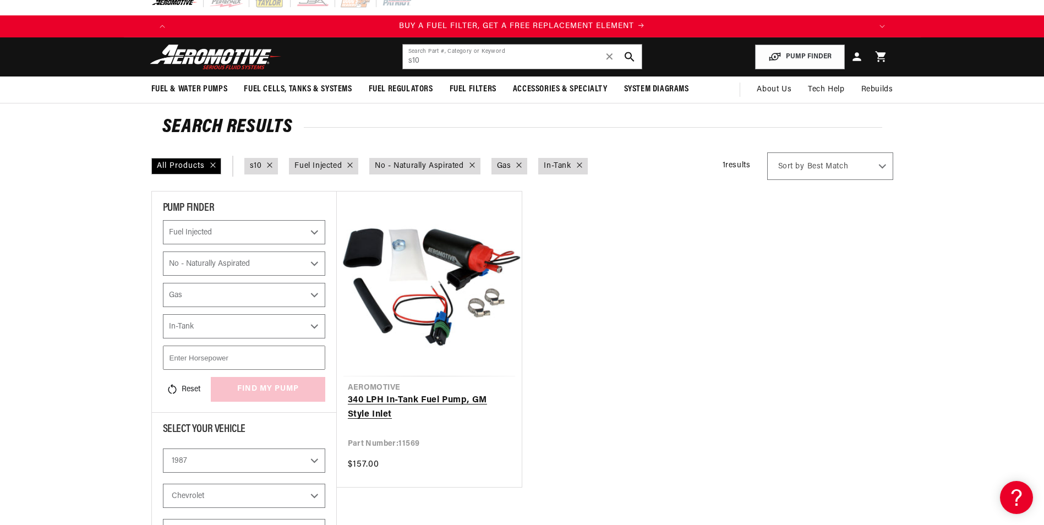
scroll to position [0, 0]
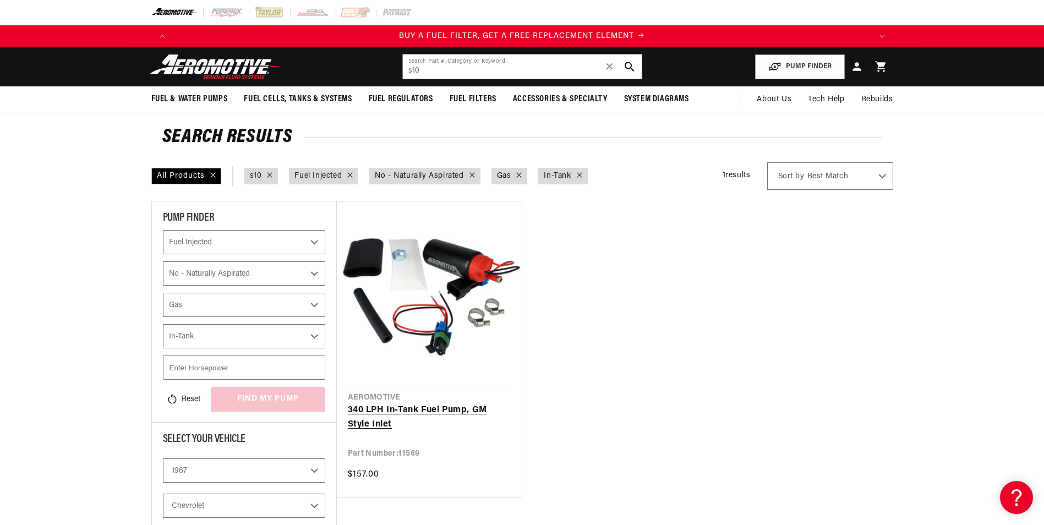
click at [417, 413] on link "340 LPH In-Tank Fuel Pump, GM Style Inlet" at bounding box center [429, 418] width 163 height 28
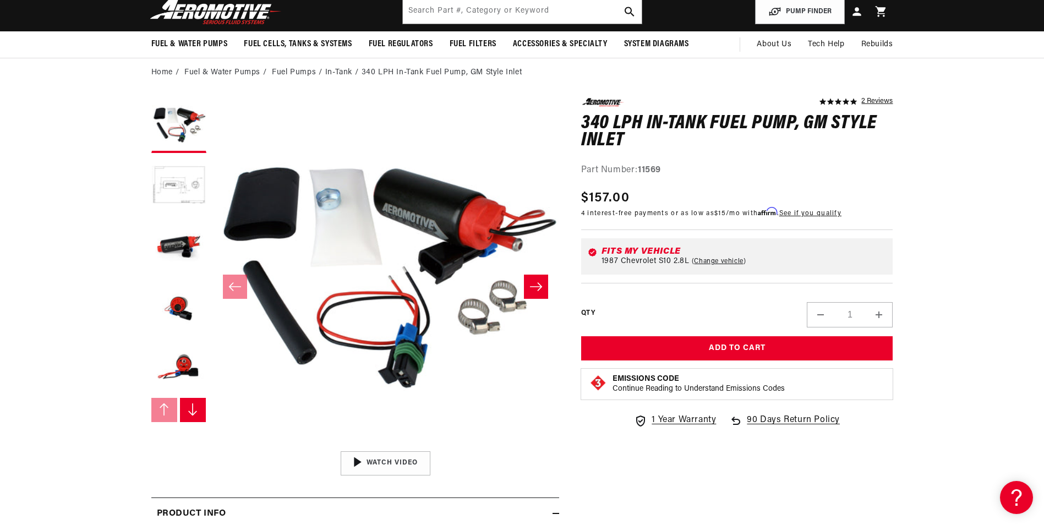
click at [538, 281] on icon "Slide right" at bounding box center [536, 286] width 13 height 11
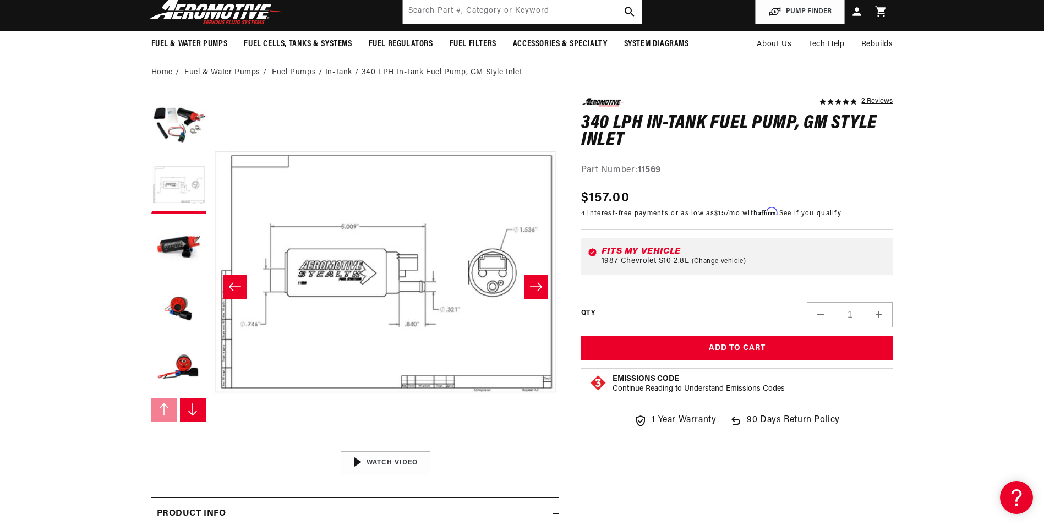
click at [535, 282] on icon "Slide right" at bounding box center [536, 286] width 13 height 11
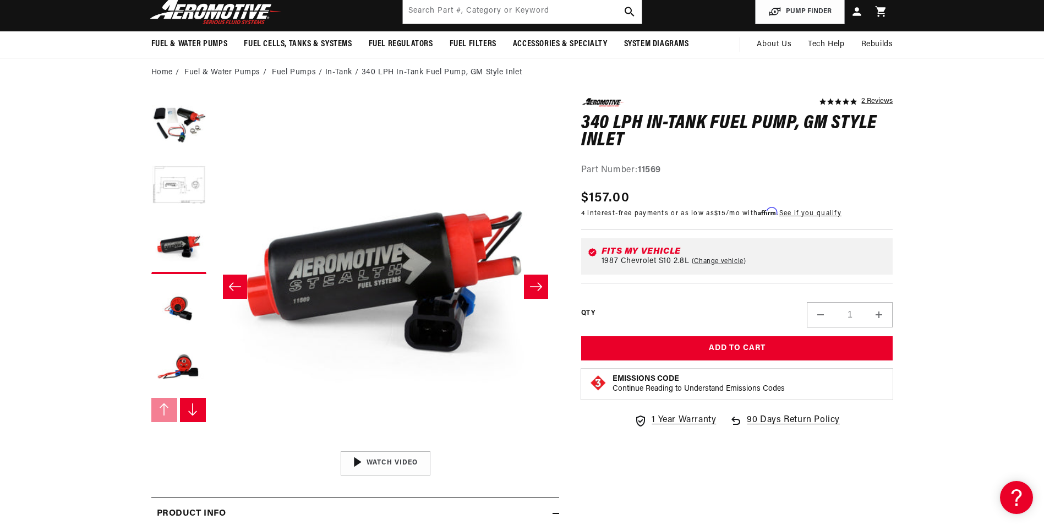
click at [535, 282] on icon "Slide right" at bounding box center [536, 286] width 13 height 11
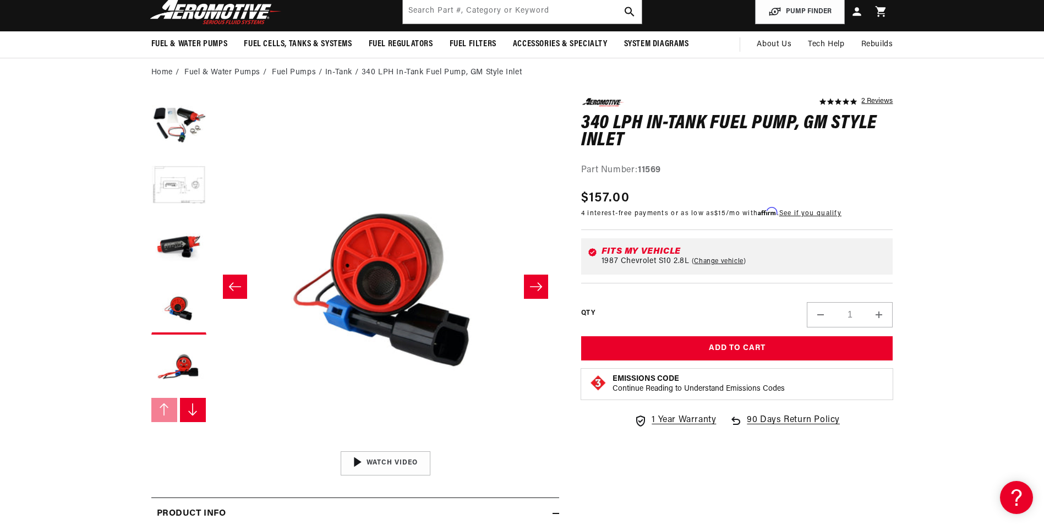
click at [535, 282] on icon "Slide right" at bounding box center [536, 286] width 13 height 11
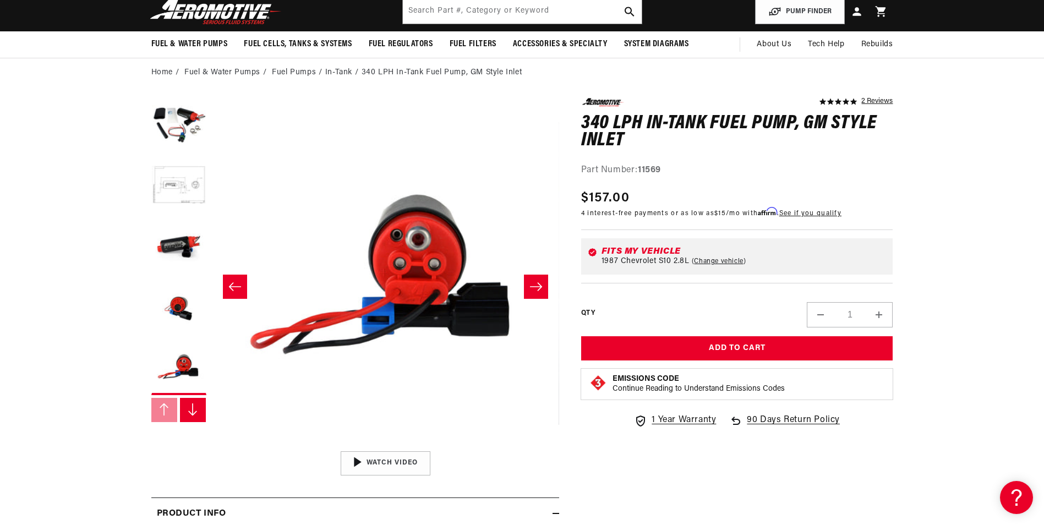
click at [535, 282] on icon "Slide right" at bounding box center [536, 286] width 13 height 11
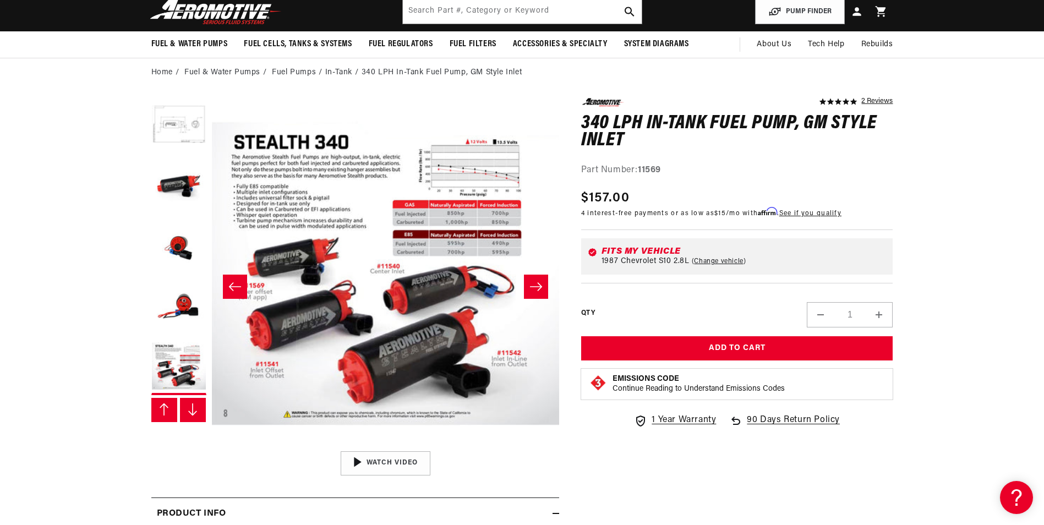
click at [535, 282] on icon "Slide right" at bounding box center [536, 286] width 13 height 11
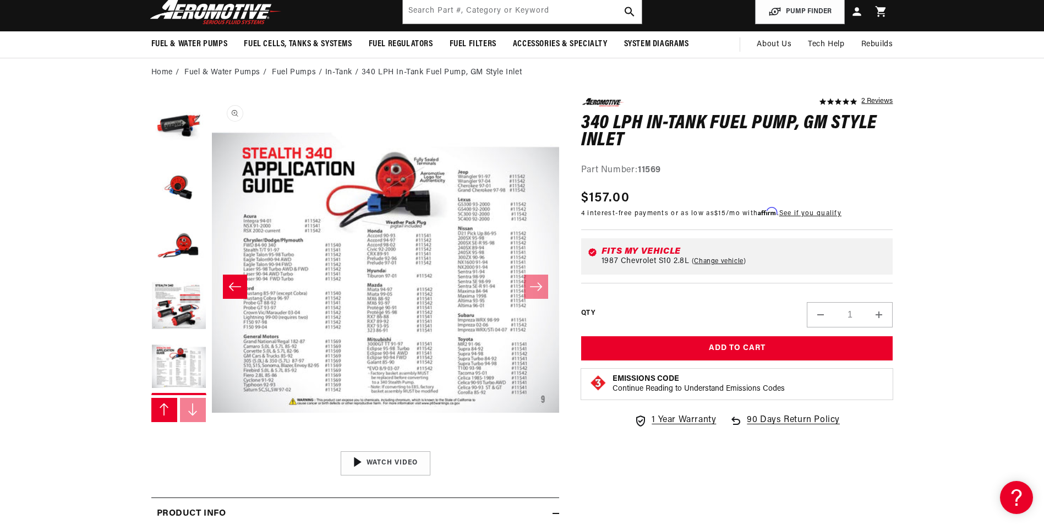
click at [212, 446] on button "Open media 7 in modal" at bounding box center [212, 446] width 0 height 0
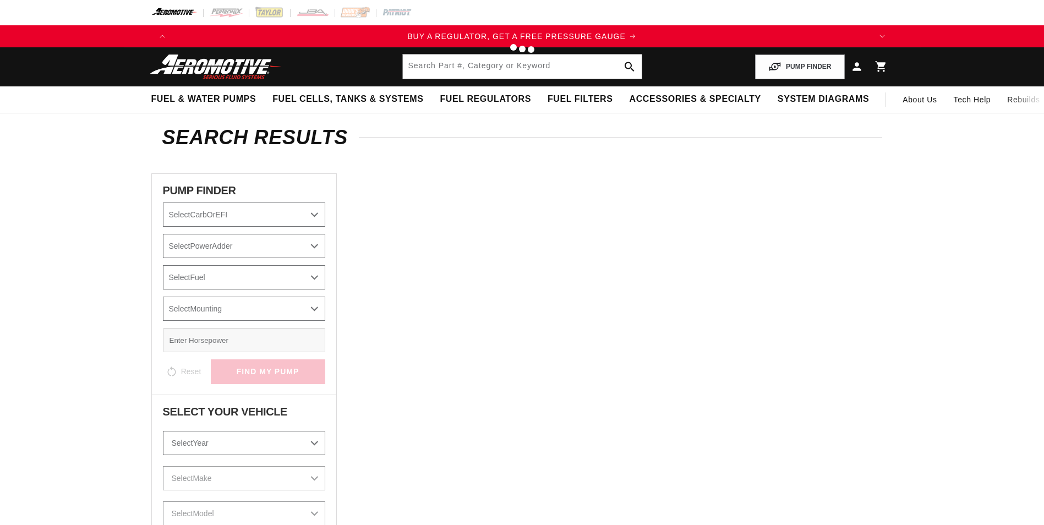
type input "s10"
select select "Fuel-Injected"
select select "No-Naturally-Aspirated"
select select "Gas"
select select "In-Tank"
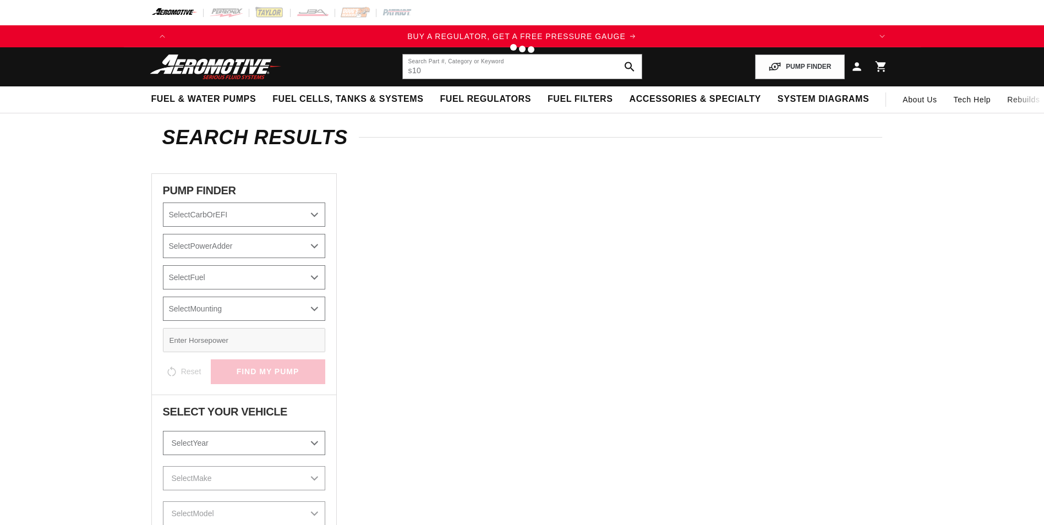
select select "1987"
select select "Chevrolet"
select select "S10"
select select "2.8L"
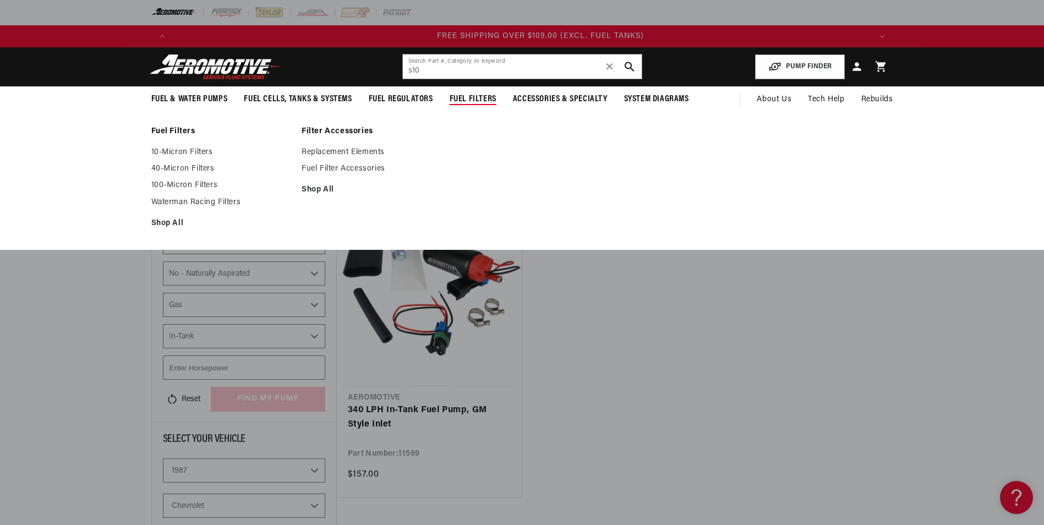
scroll to position [0, 2094]
click at [217, 190] on link "100-Micron Filters" at bounding box center [221, 186] width 140 height 10
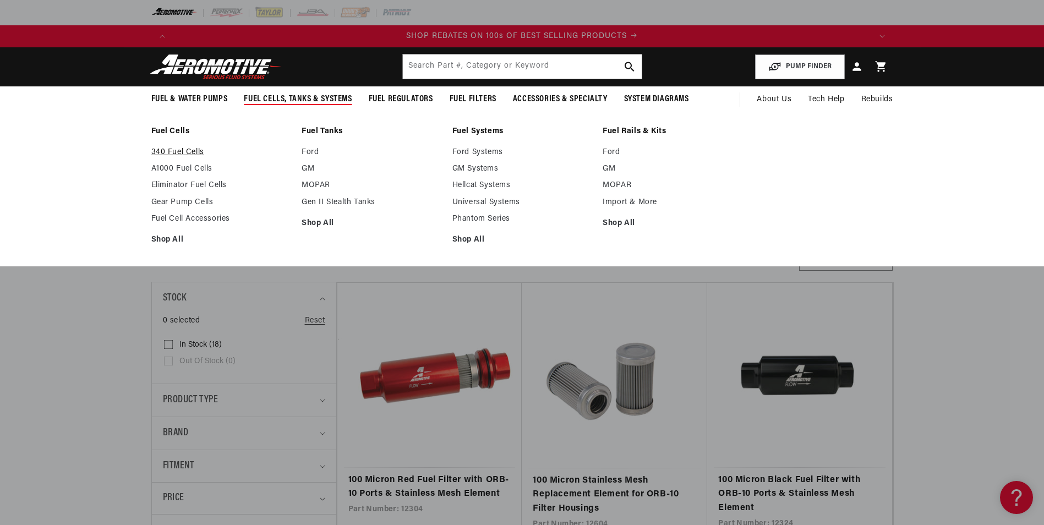
click at [174, 155] on link "340 Fuel Cells" at bounding box center [221, 153] width 140 height 10
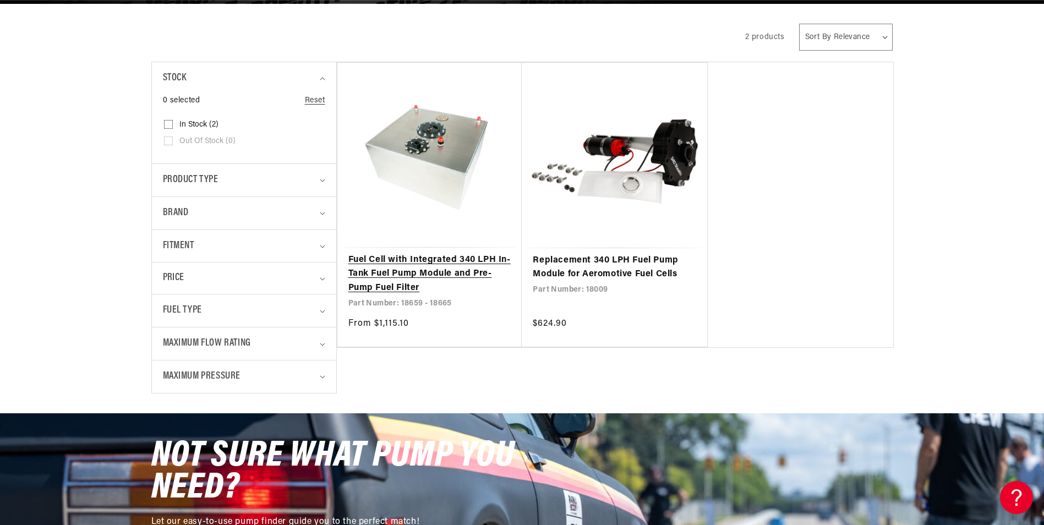
scroll to position [0, 1396]
click at [421, 270] on link "Fuel Cell with Integrated 340 LPH In-Tank Fuel Pump Module and Pre-Pump Fuel Fi…" at bounding box center [429, 274] width 163 height 42
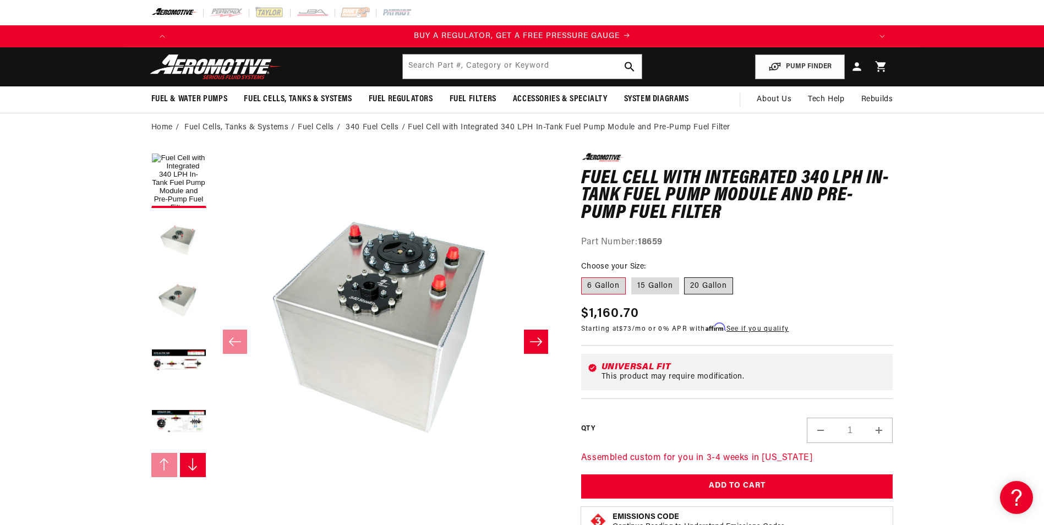
click at [704, 286] on label "20 Gallon" at bounding box center [708, 286] width 49 height 18
drag, startPoint x: 704, startPoint y: 286, endPoint x: 691, endPoint y: 286, distance: 12.7
click at [691, 286] on label "20 Gallon" at bounding box center [708, 286] width 49 height 18
click at [685, 276] on input "20 Gallon" at bounding box center [685, 275] width 1 height 1
radio input "true"
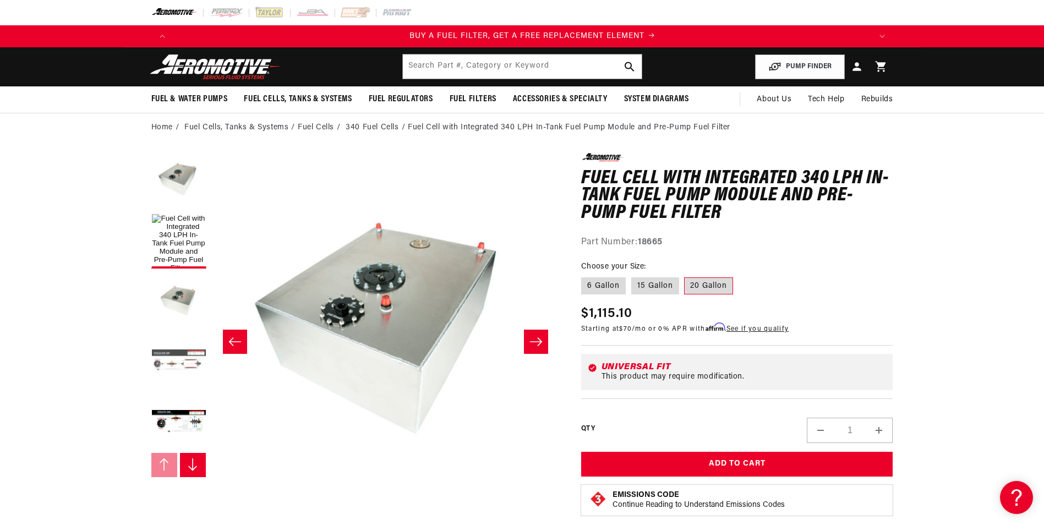
scroll to position [0, 698]
click at [182, 371] on button "Load image 4 in gallery view" at bounding box center [178, 362] width 55 height 55
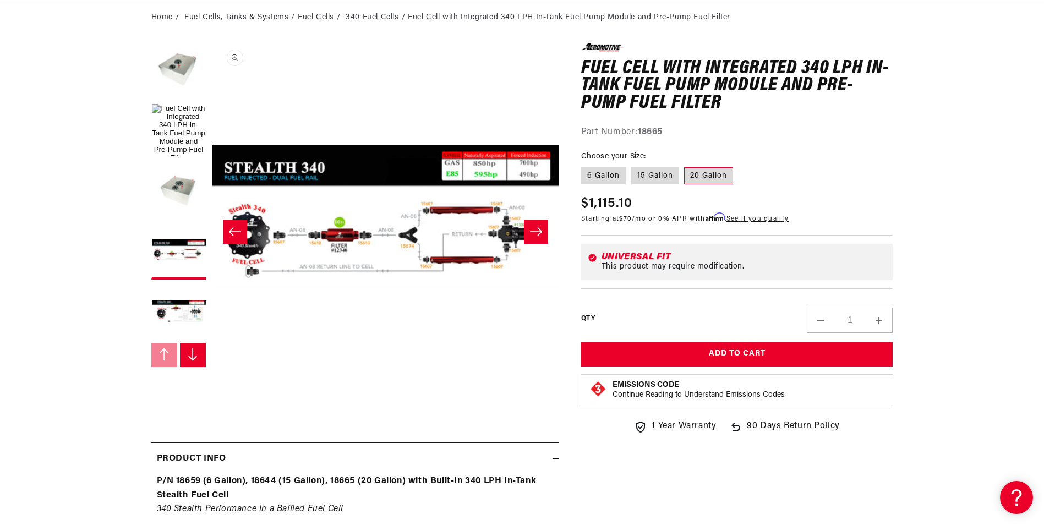
scroll to position [0, 1396]
click at [176, 304] on button "Load image 5 in gallery view" at bounding box center [178, 312] width 55 height 55
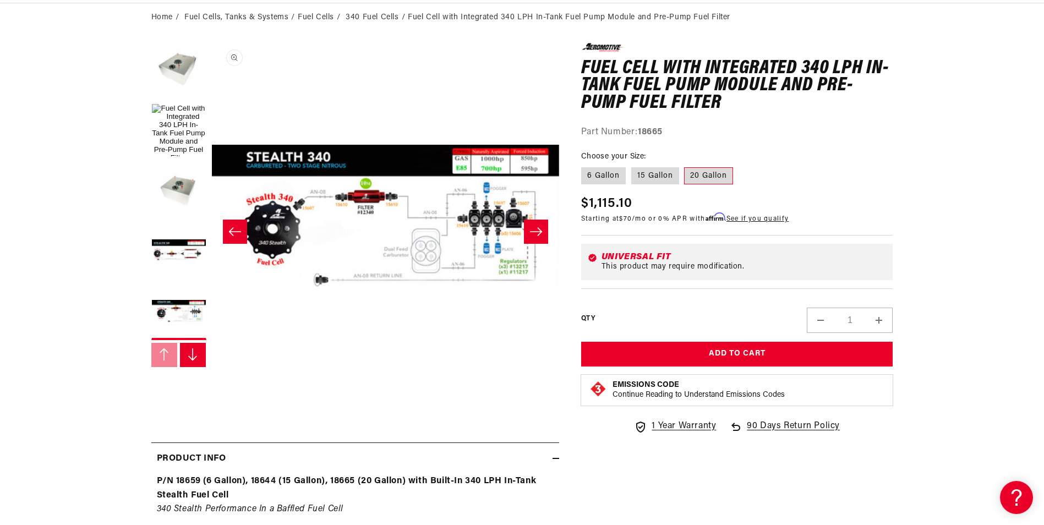
scroll to position [0, 0]
click at [165, 253] on button "Load image 4 in gallery view" at bounding box center [178, 252] width 55 height 55
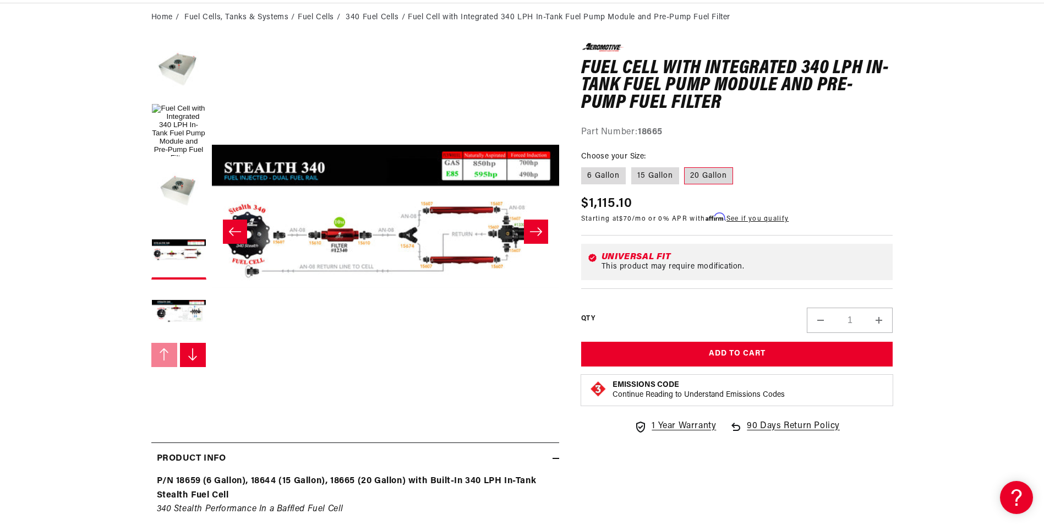
scroll to position [0, 1]
click at [238, 235] on icon "Slide left" at bounding box center [234, 231] width 13 height 11
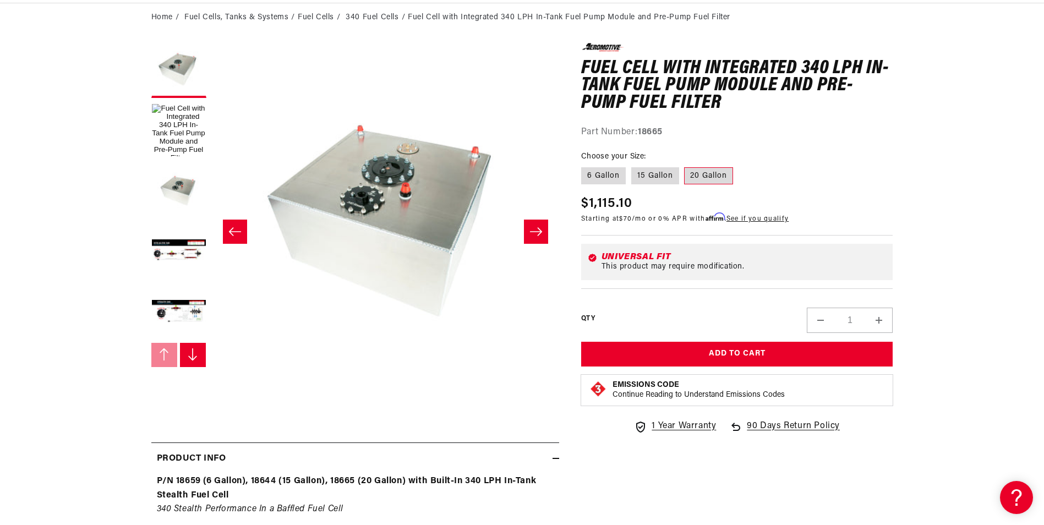
click at [238, 235] on icon "Slide left" at bounding box center [234, 231] width 13 height 11
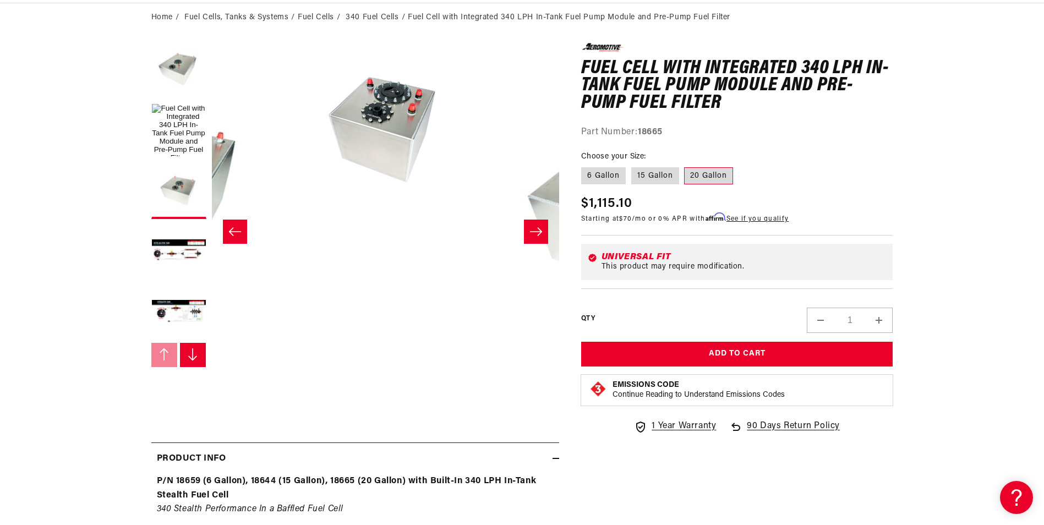
click at [238, 235] on icon "Slide left" at bounding box center [234, 231] width 13 height 11
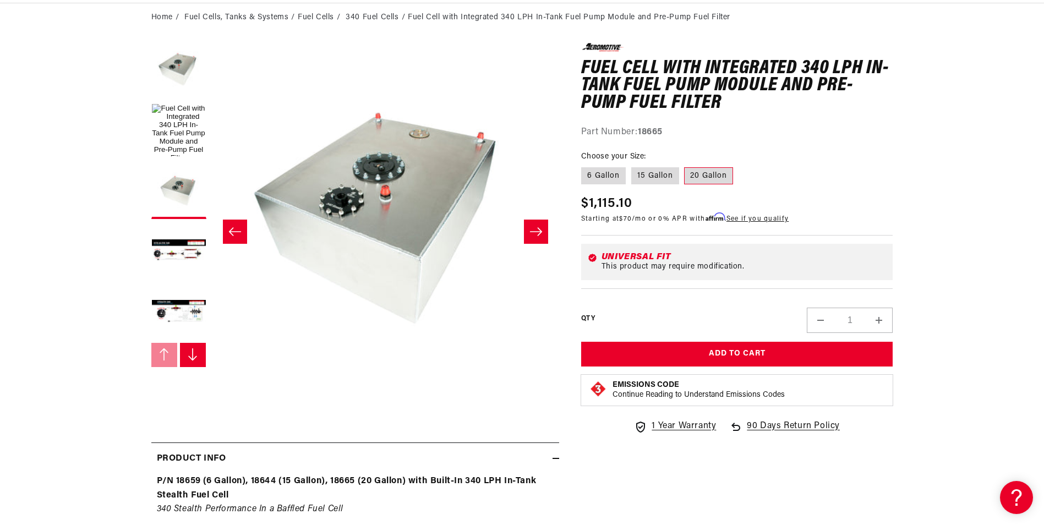
scroll to position [1, 0]
click at [238, 235] on icon "Slide left" at bounding box center [234, 231] width 13 height 11
